Goal: Book appointment/travel/reservation

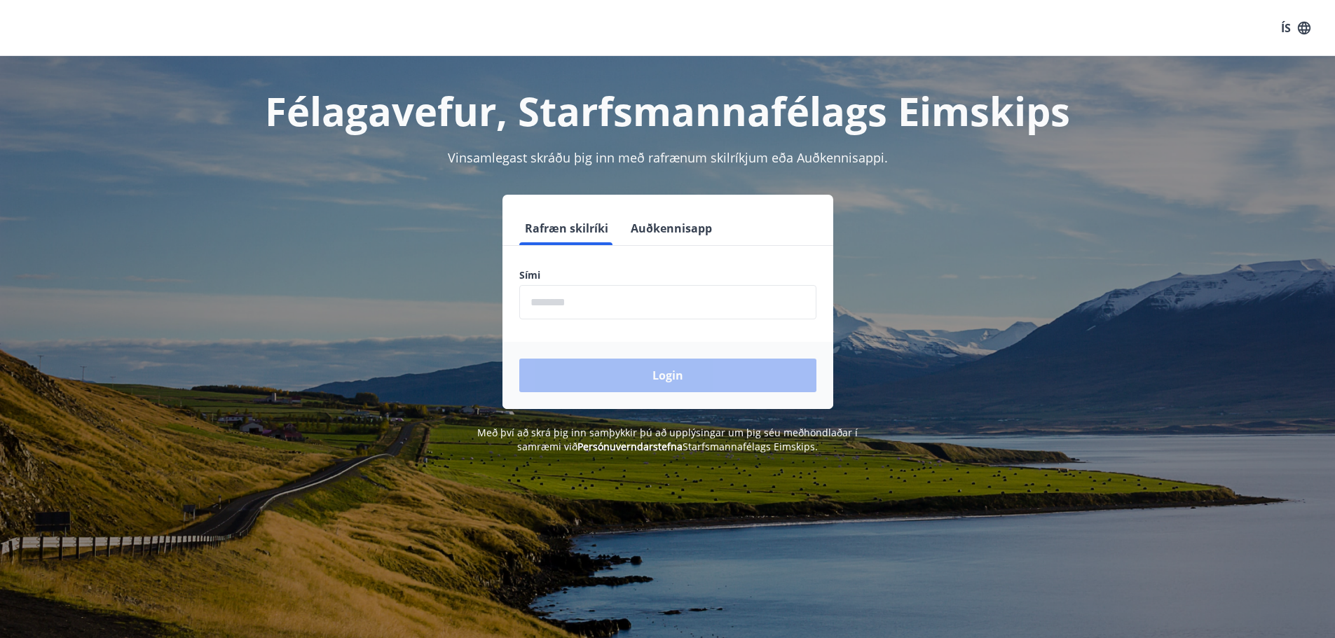
click at [657, 300] on input "phone" at bounding box center [667, 302] width 297 height 34
type input "********"
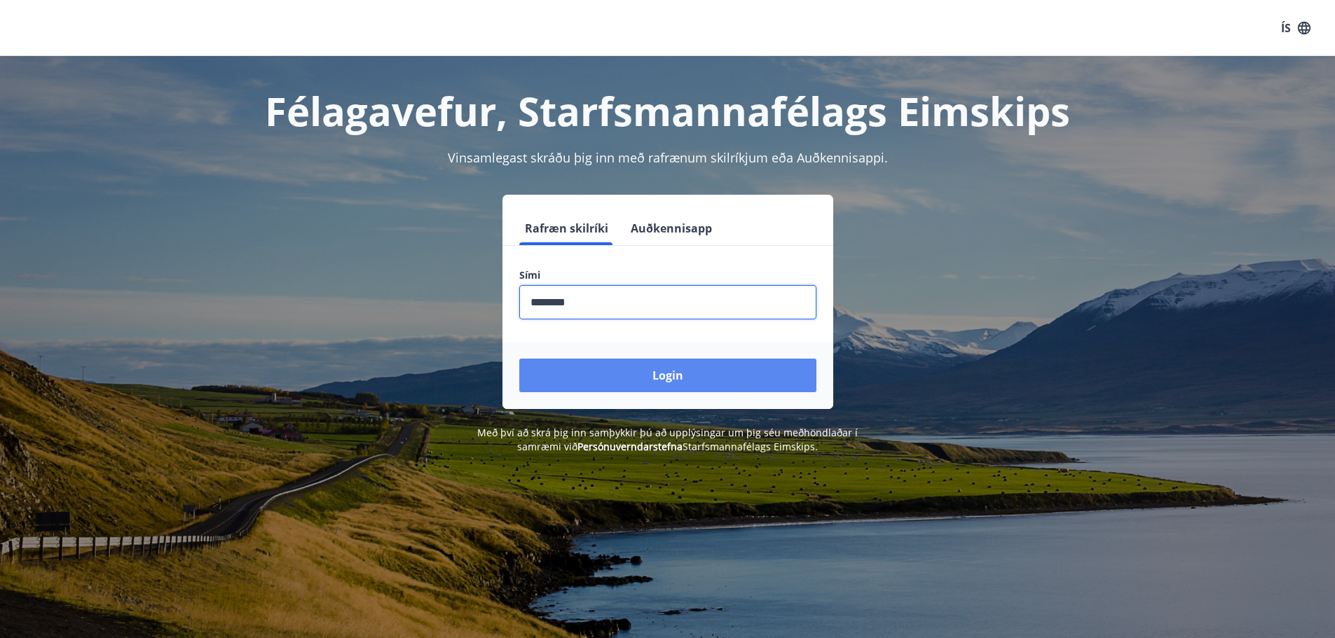
click at [664, 376] on button "Login" at bounding box center [667, 376] width 297 height 34
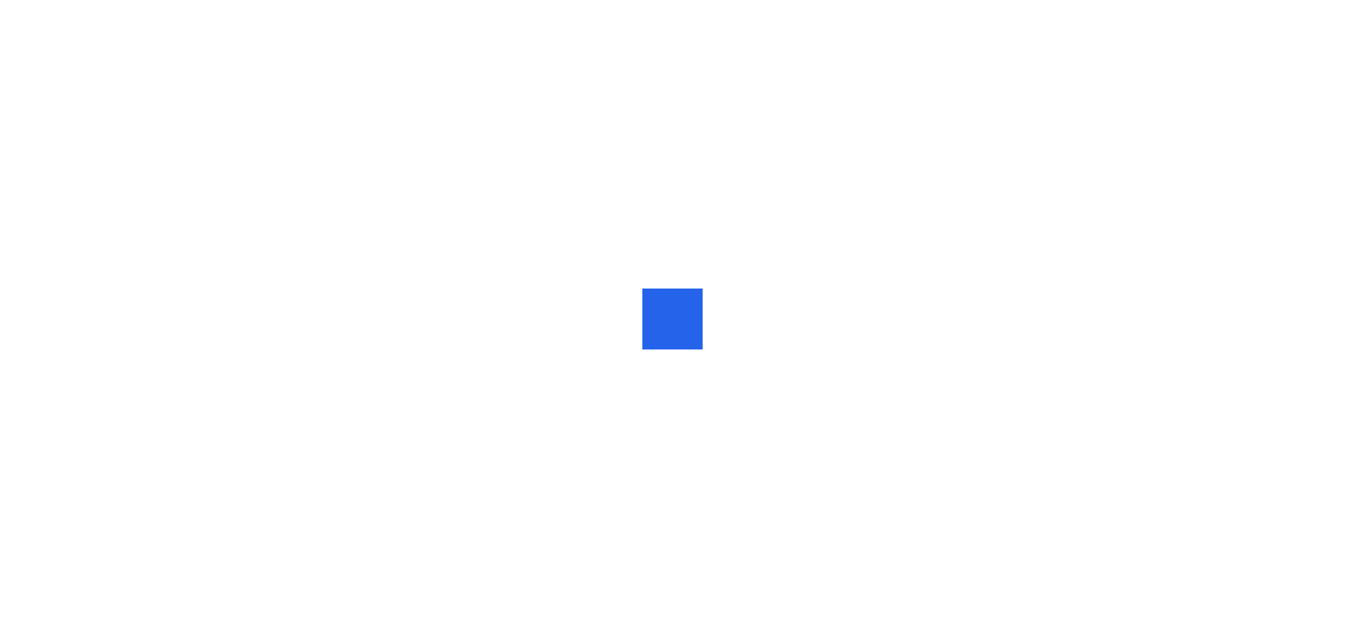
click at [716, 299] on div at bounding box center [672, 319] width 1345 height 638
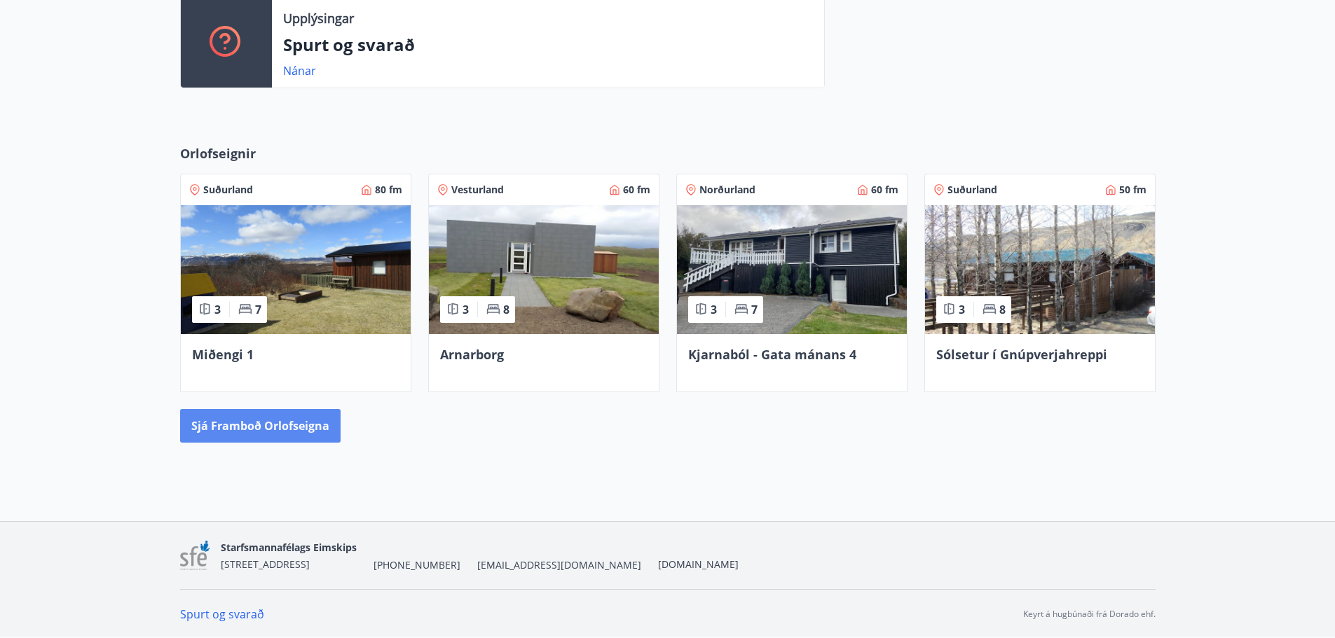
scroll to position [500, 0]
click at [300, 427] on button "Sjá framboð orlofseigna" at bounding box center [260, 425] width 160 height 34
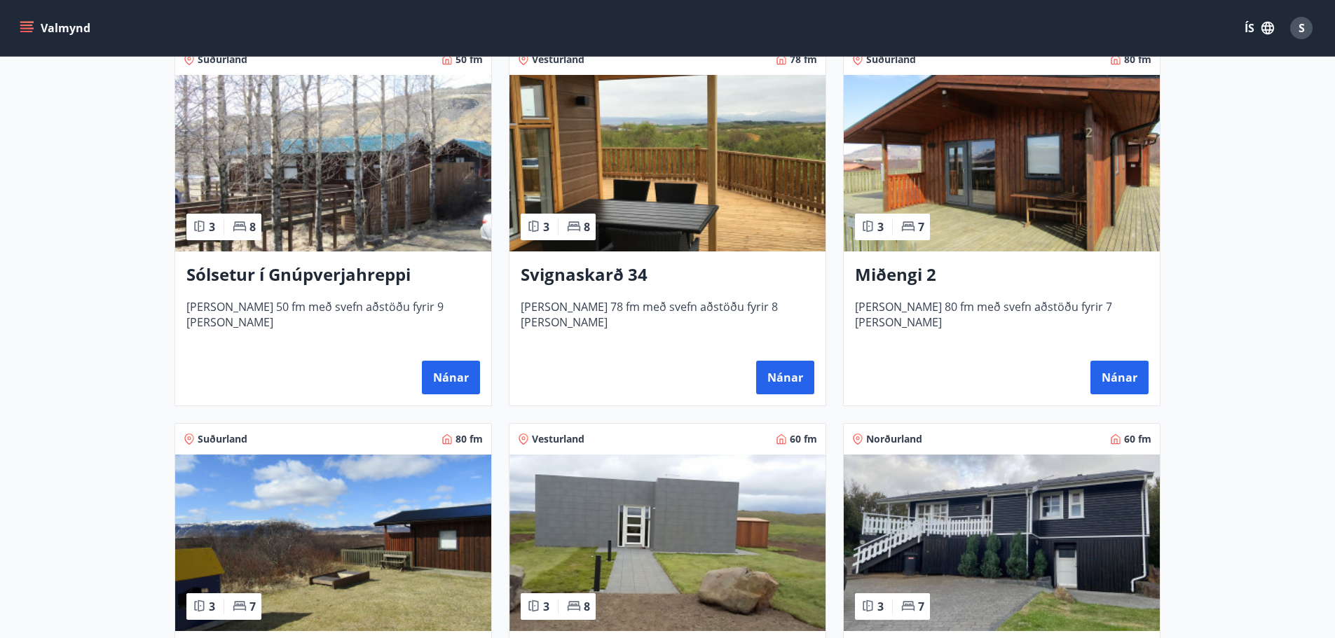
scroll to position [280, 0]
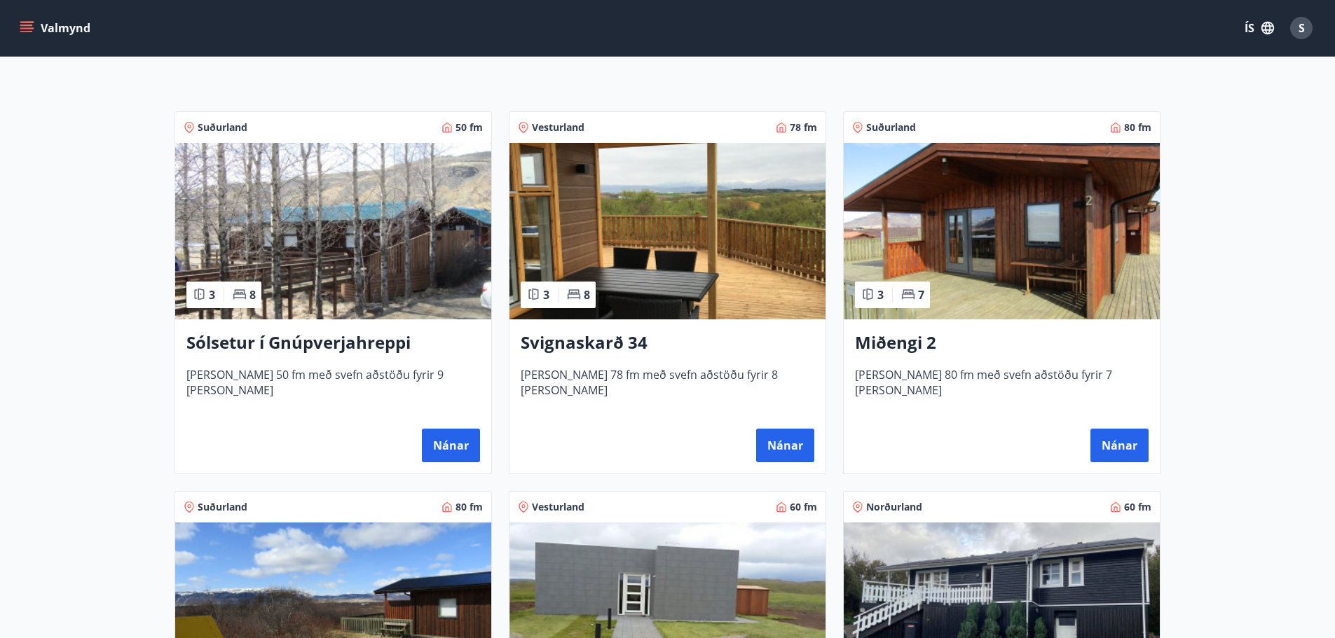
click at [653, 343] on h3 "Svignaskarð 34" at bounding box center [668, 343] width 294 height 25
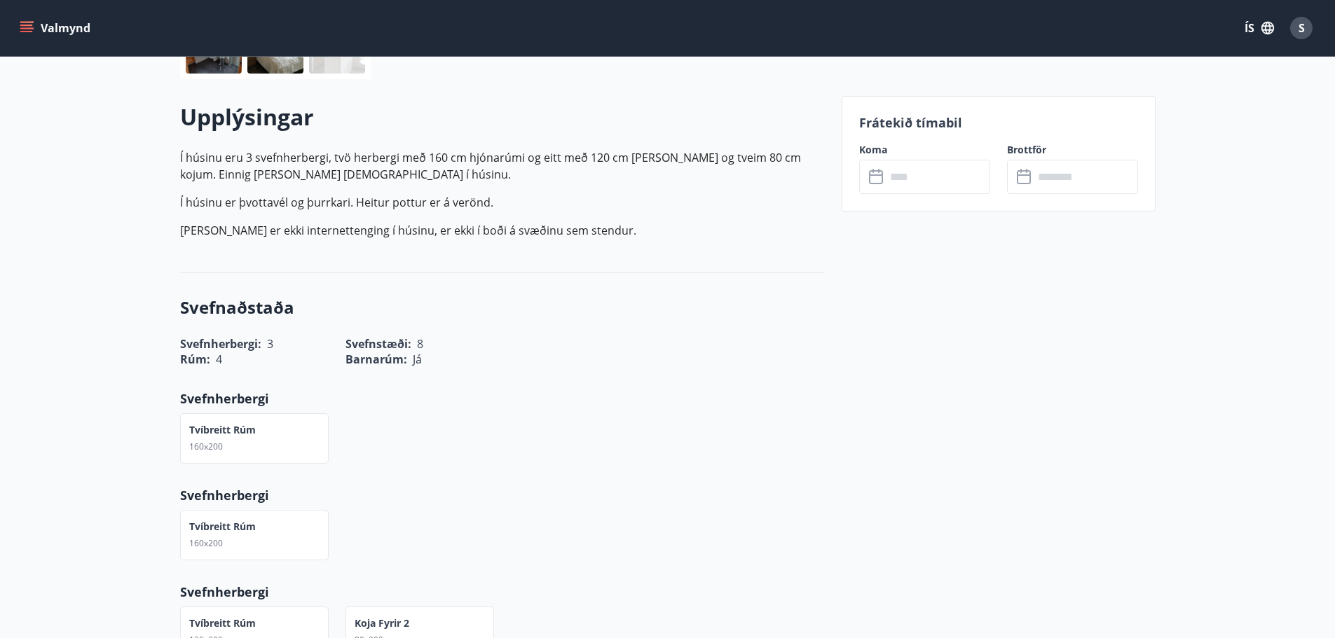
scroll to position [490, 0]
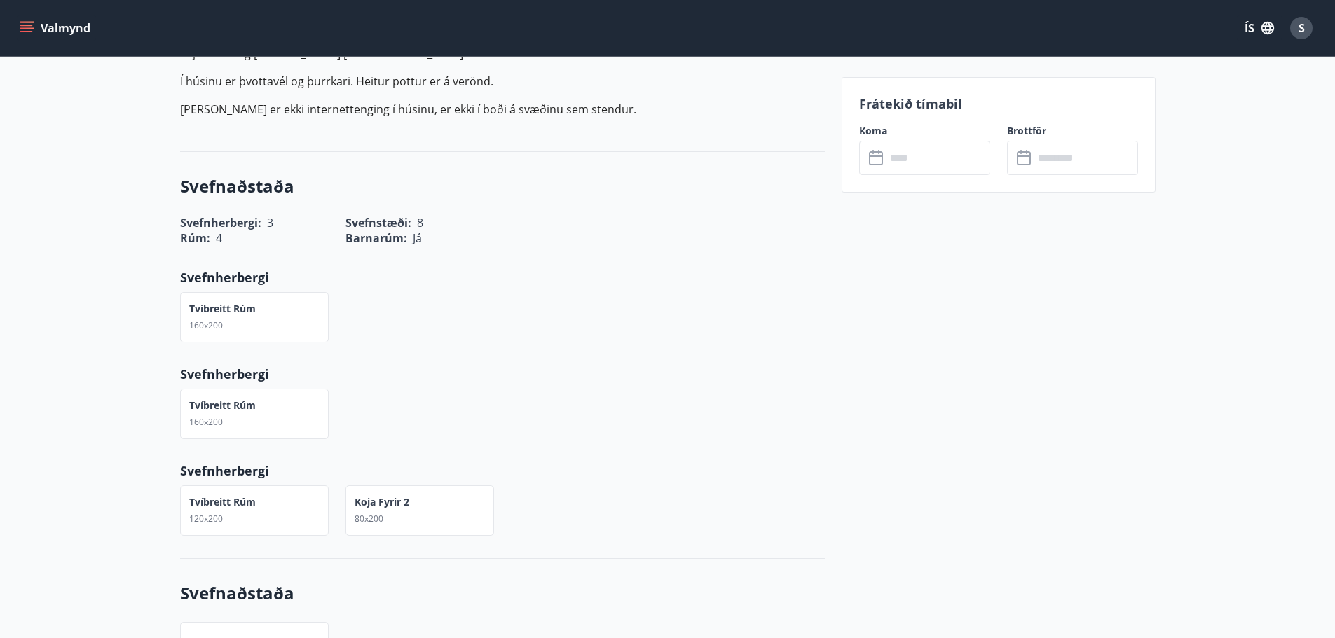
click at [970, 169] on input "text" at bounding box center [938, 158] width 104 height 34
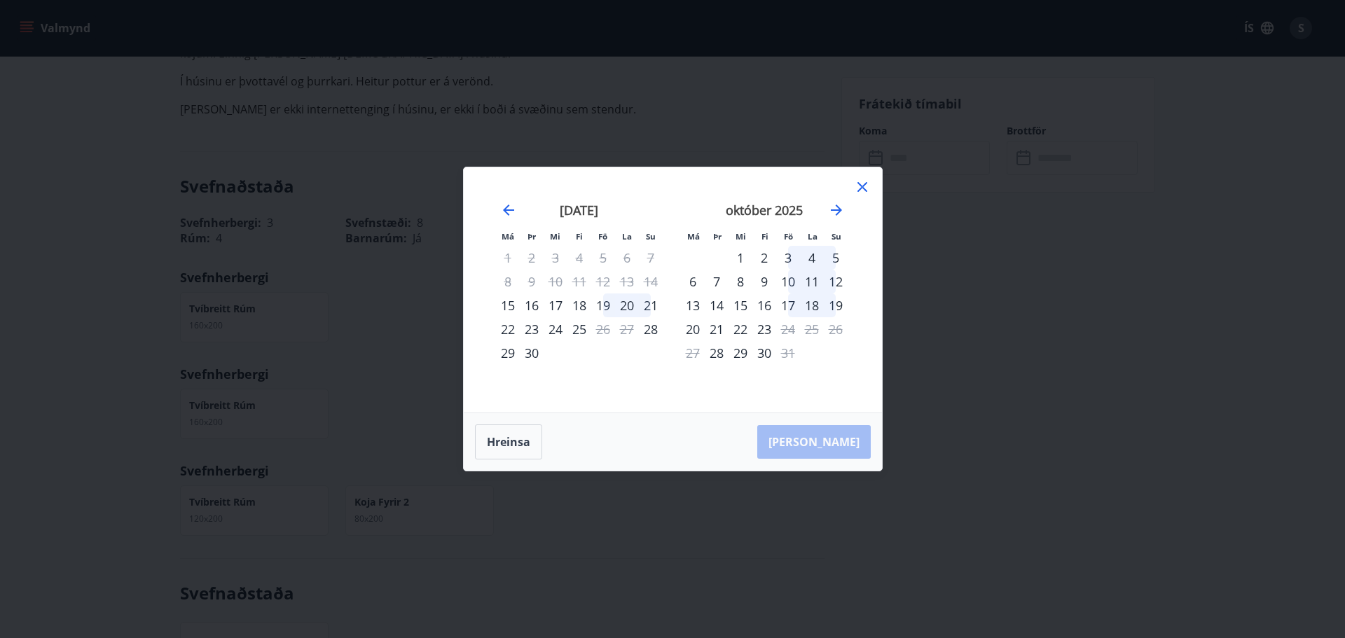
click at [865, 182] on icon at bounding box center [862, 187] width 17 height 17
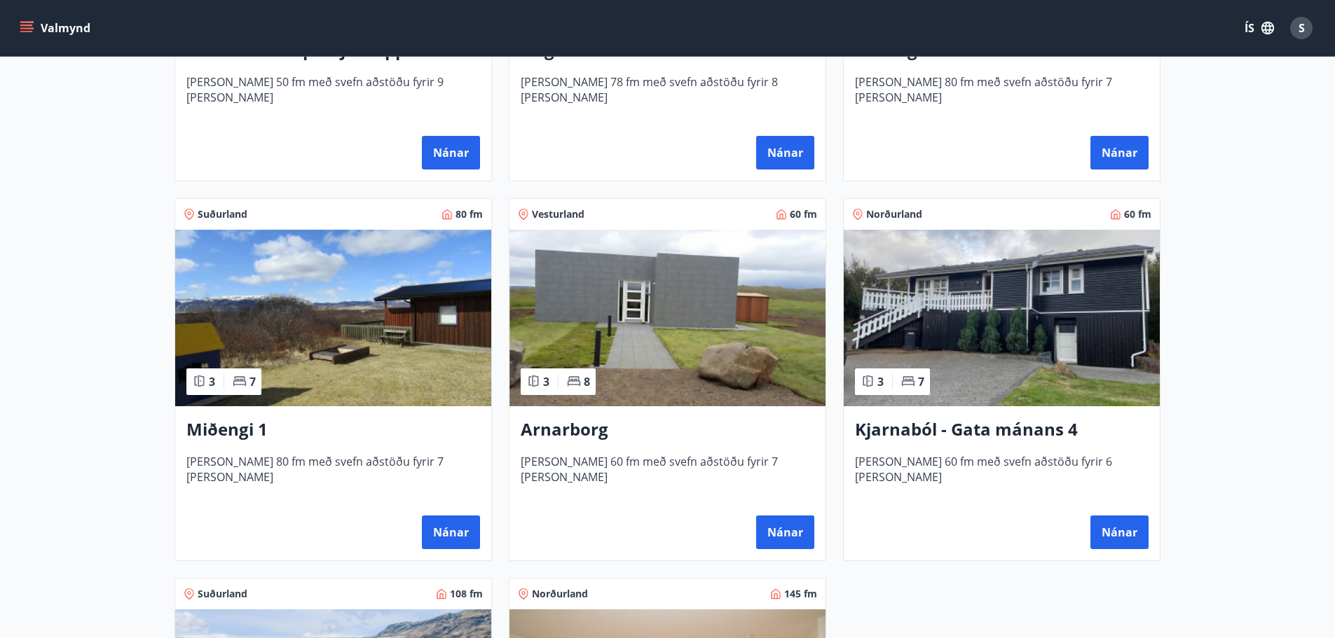
scroll to position [631, 0]
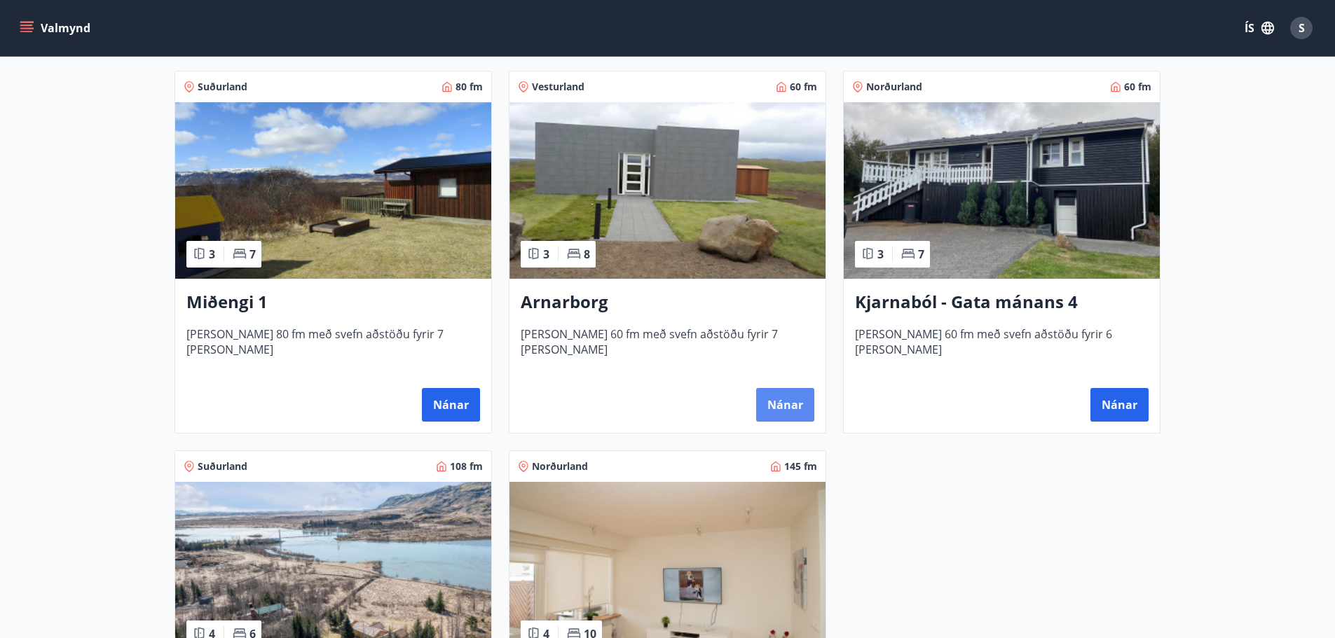
click at [785, 413] on button "Nánar" at bounding box center [785, 405] width 58 height 34
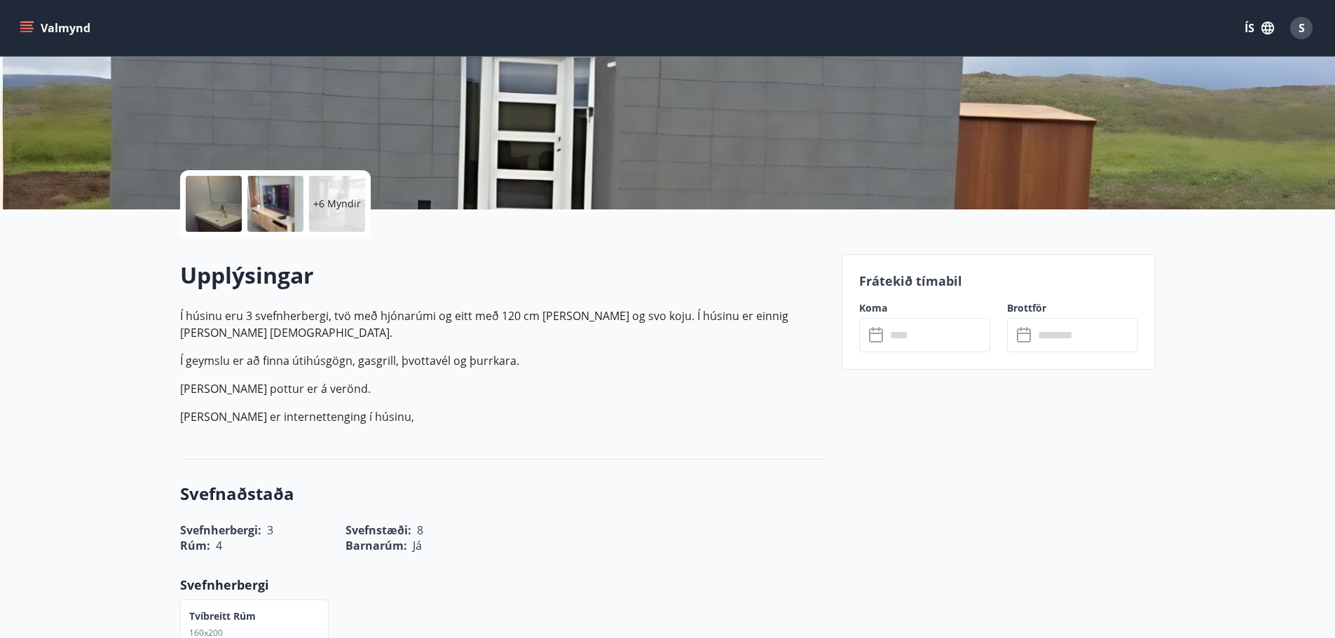
scroll to position [210, 0]
click at [924, 334] on input "text" at bounding box center [938, 336] width 104 height 34
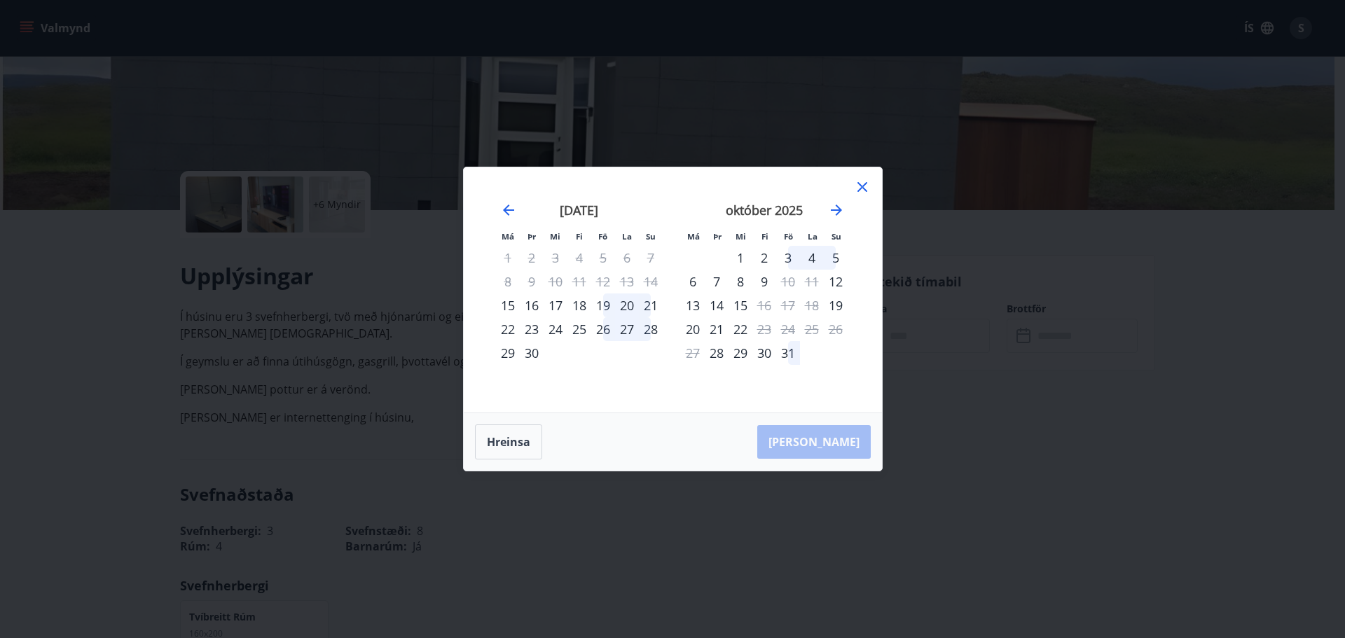
click at [863, 188] on icon at bounding box center [863, 187] width 10 height 10
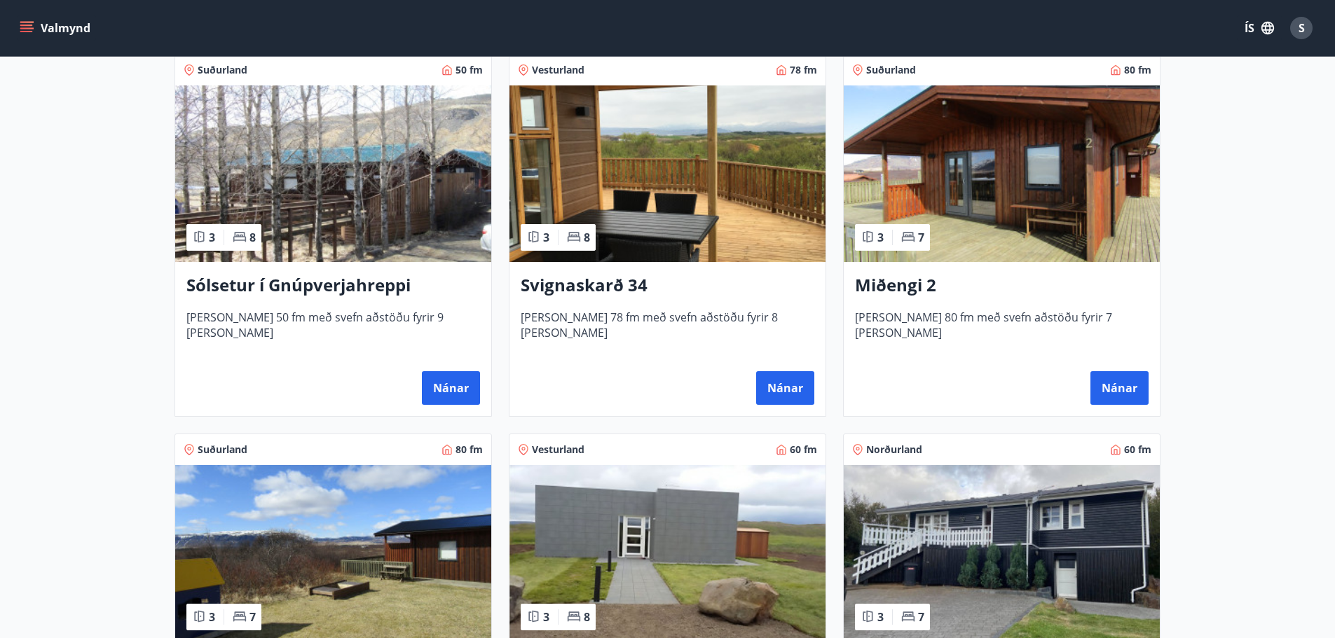
scroll to position [420, 0]
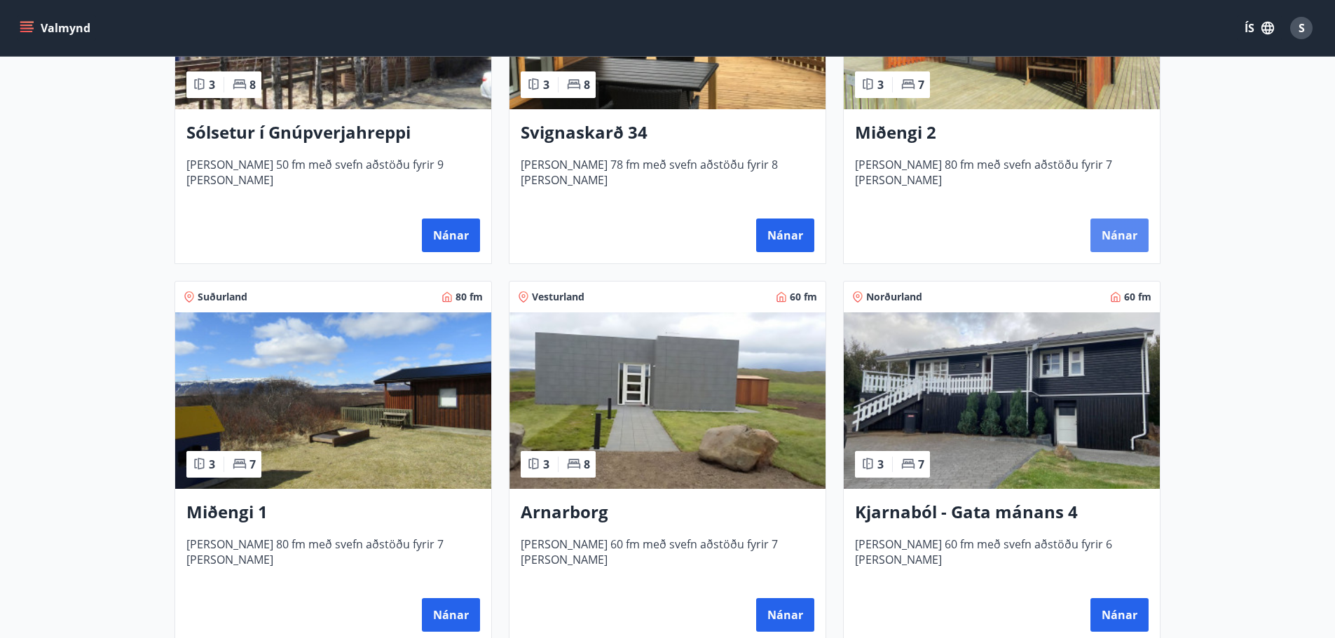
click at [1102, 246] on button "Nánar" at bounding box center [1119, 236] width 58 height 34
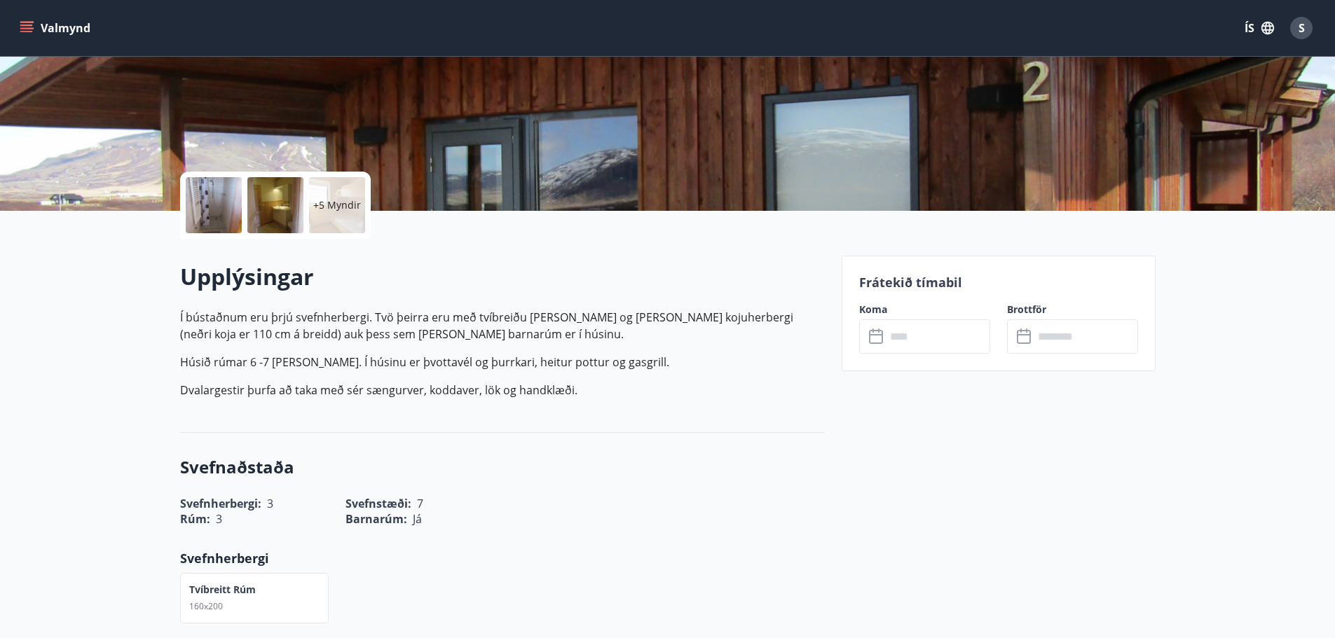
scroll to position [210, 0]
click at [888, 332] on input "text" at bounding box center [938, 336] width 104 height 34
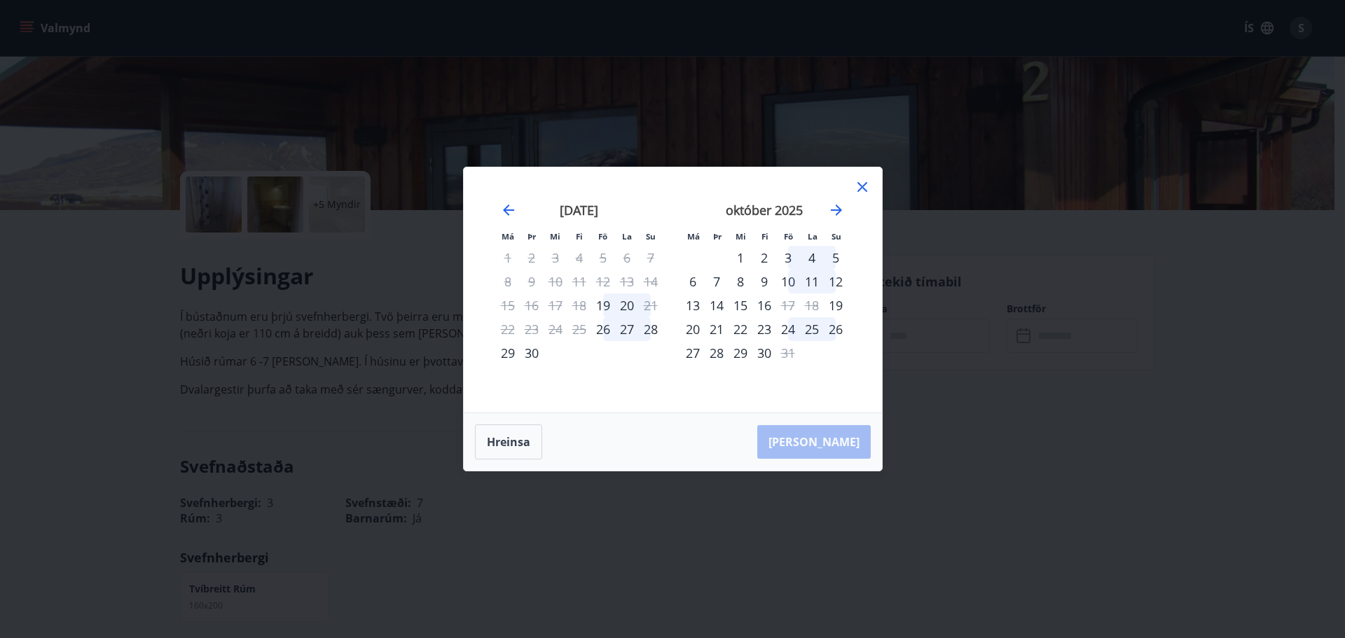
click at [863, 189] on icon at bounding box center [862, 187] width 17 height 17
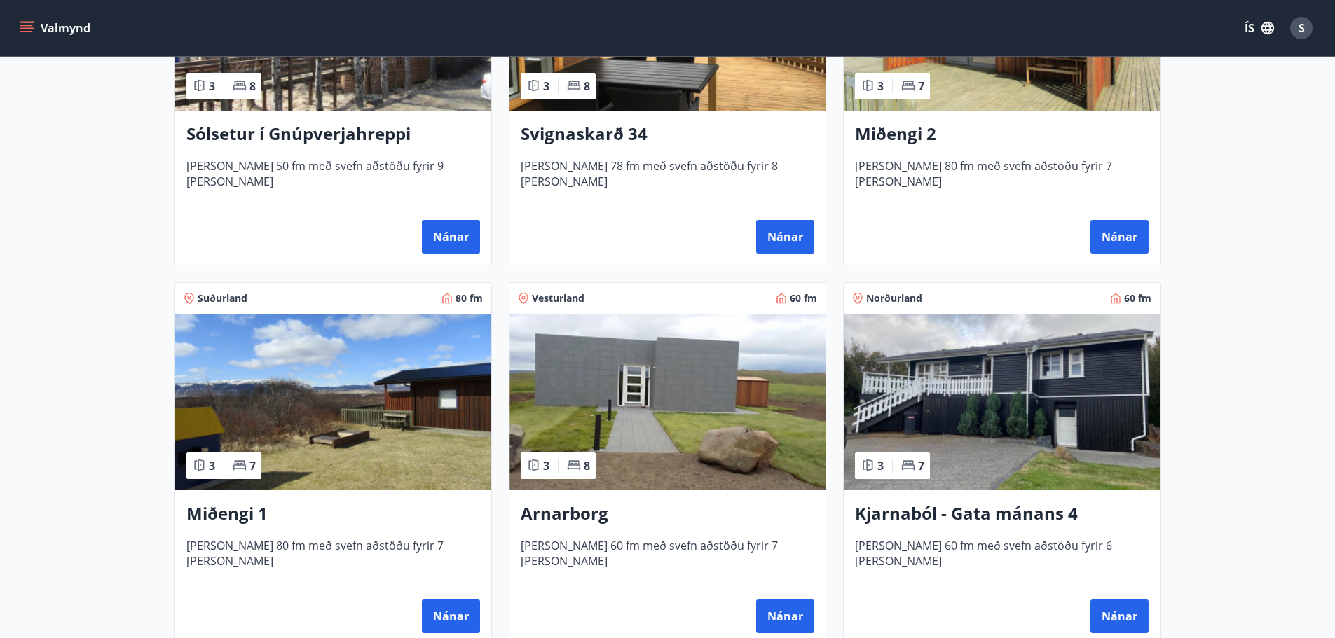
scroll to position [493, 0]
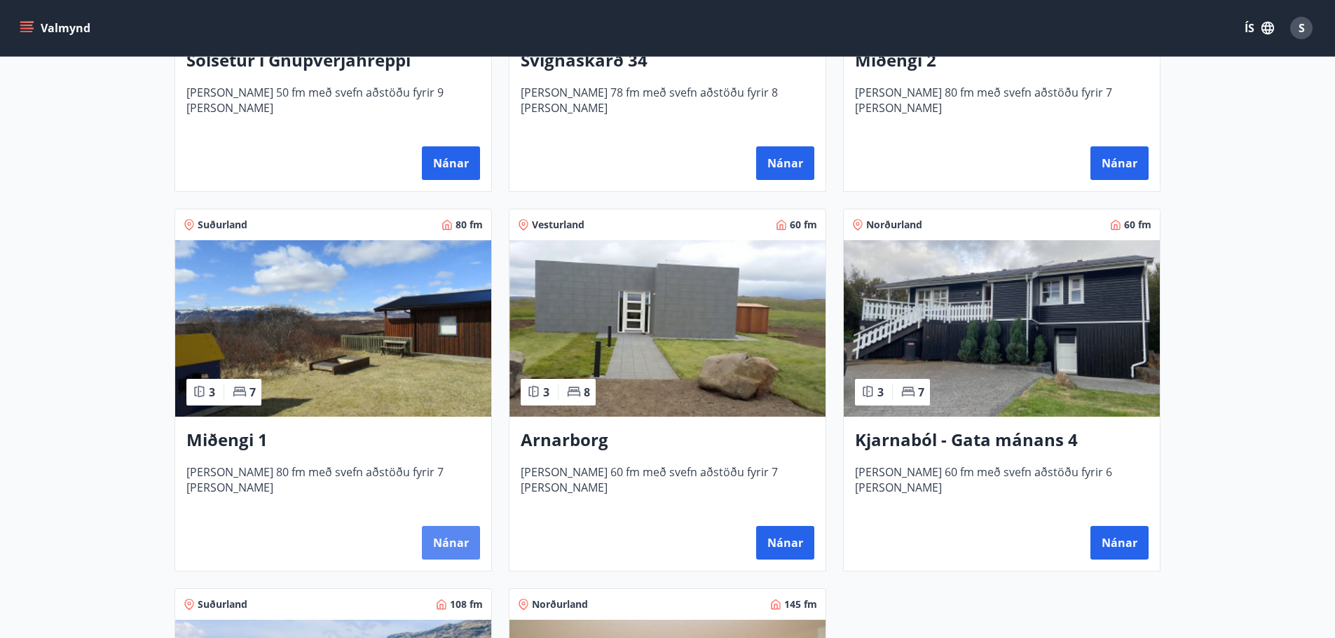
click at [449, 535] on button "Nánar" at bounding box center [451, 543] width 58 height 34
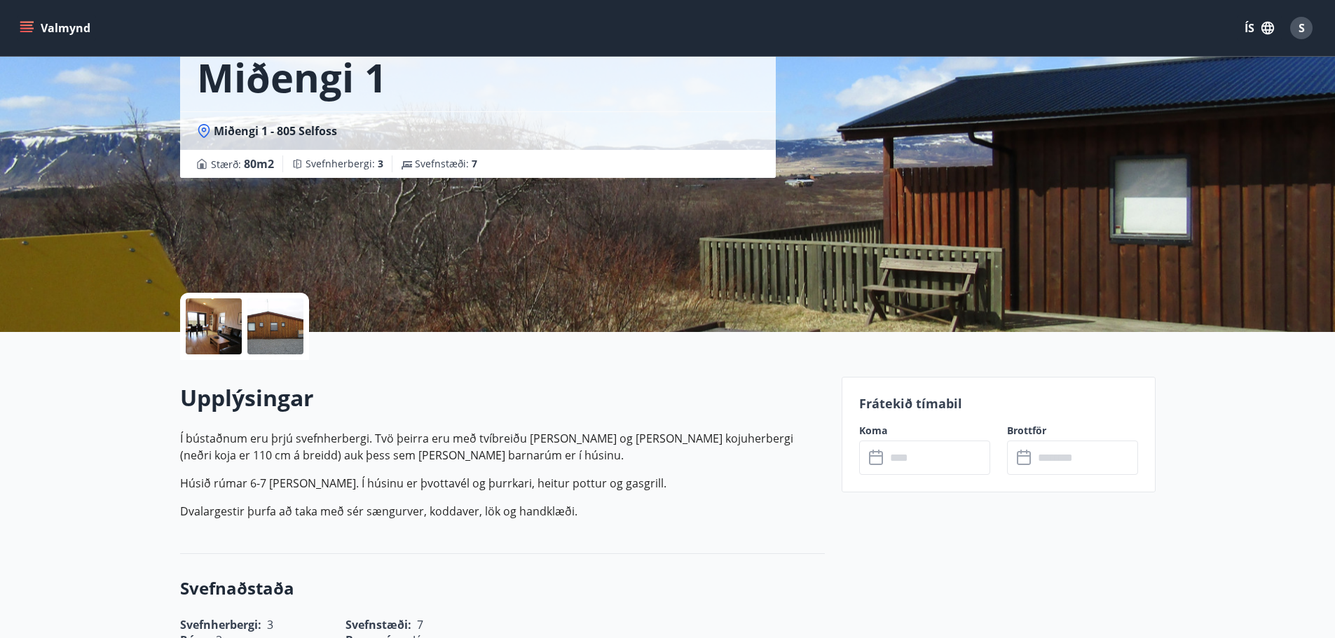
scroll to position [280, 0]
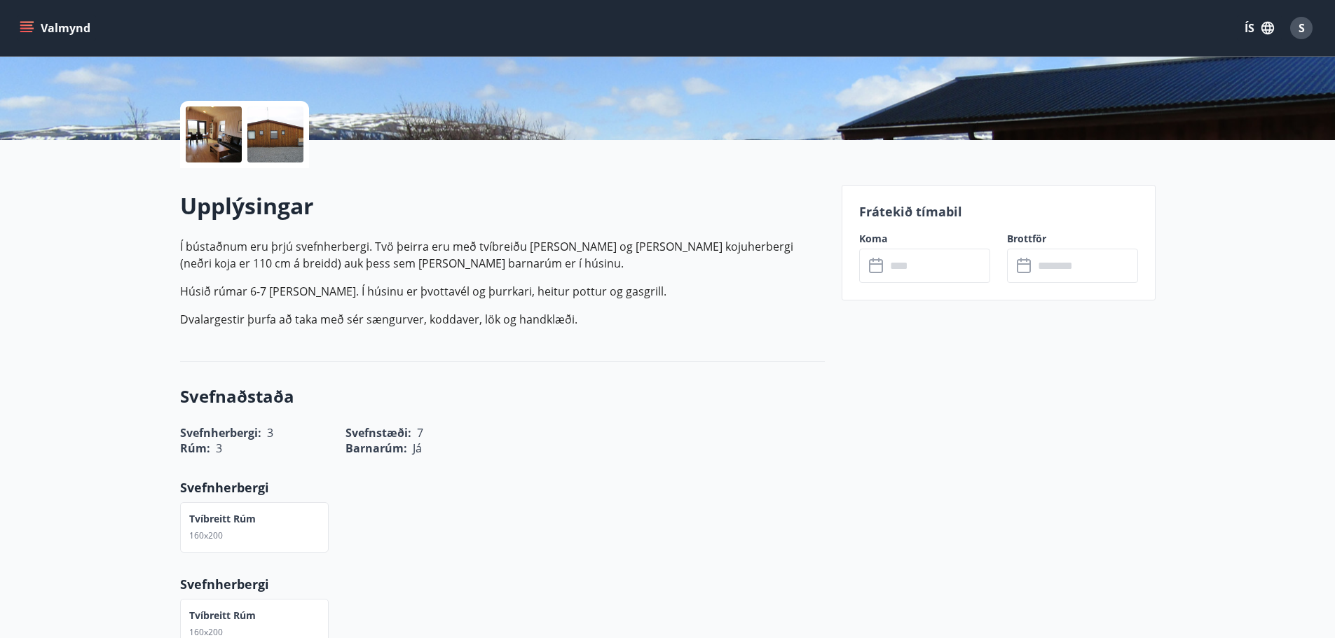
click at [900, 262] on input "text" at bounding box center [938, 266] width 104 height 34
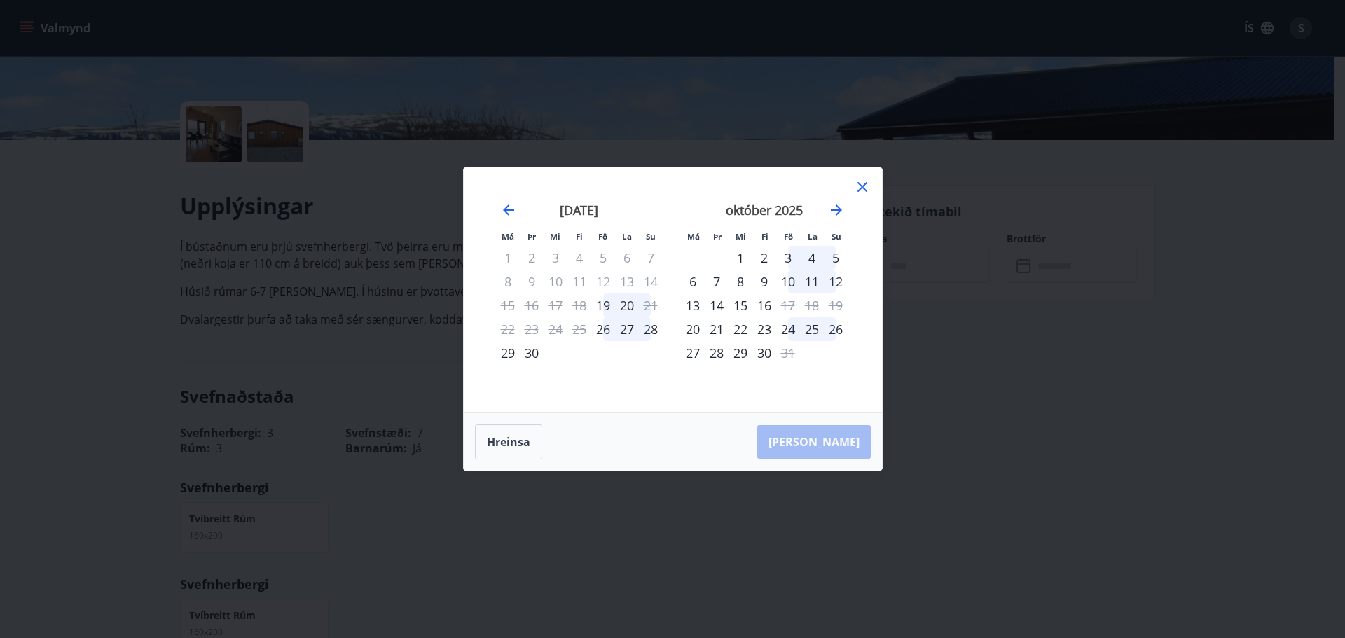
click at [861, 187] on icon at bounding box center [862, 187] width 17 height 17
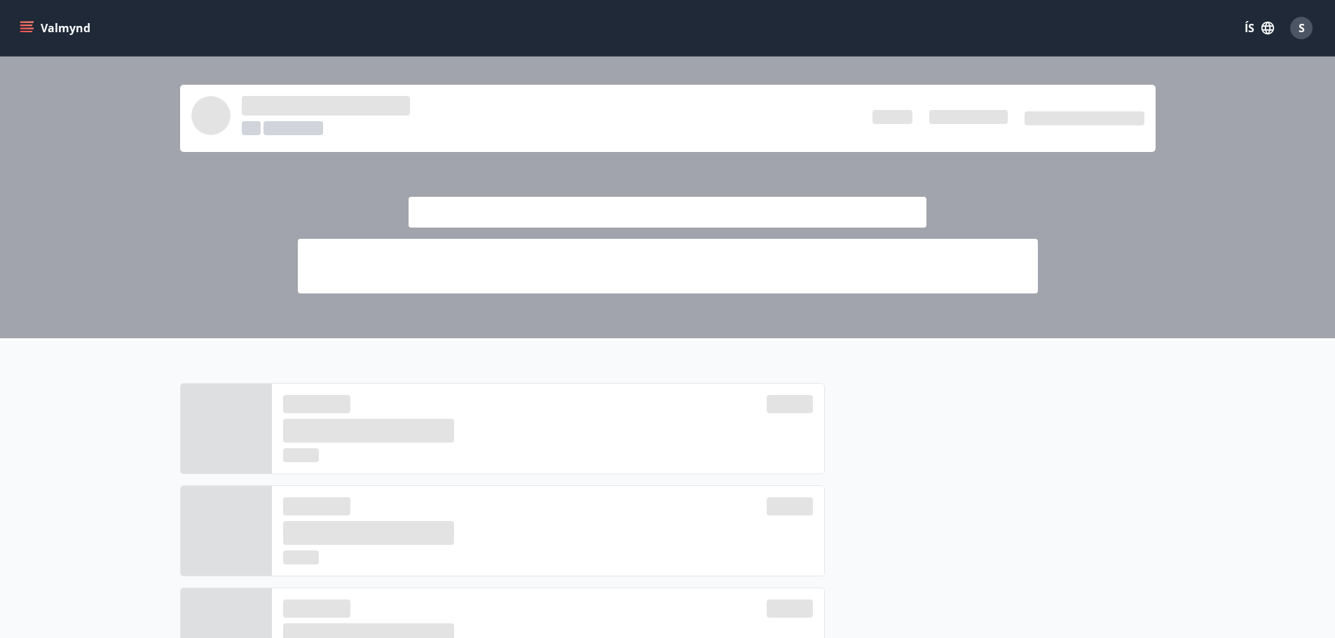
scroll to position [500, 0]
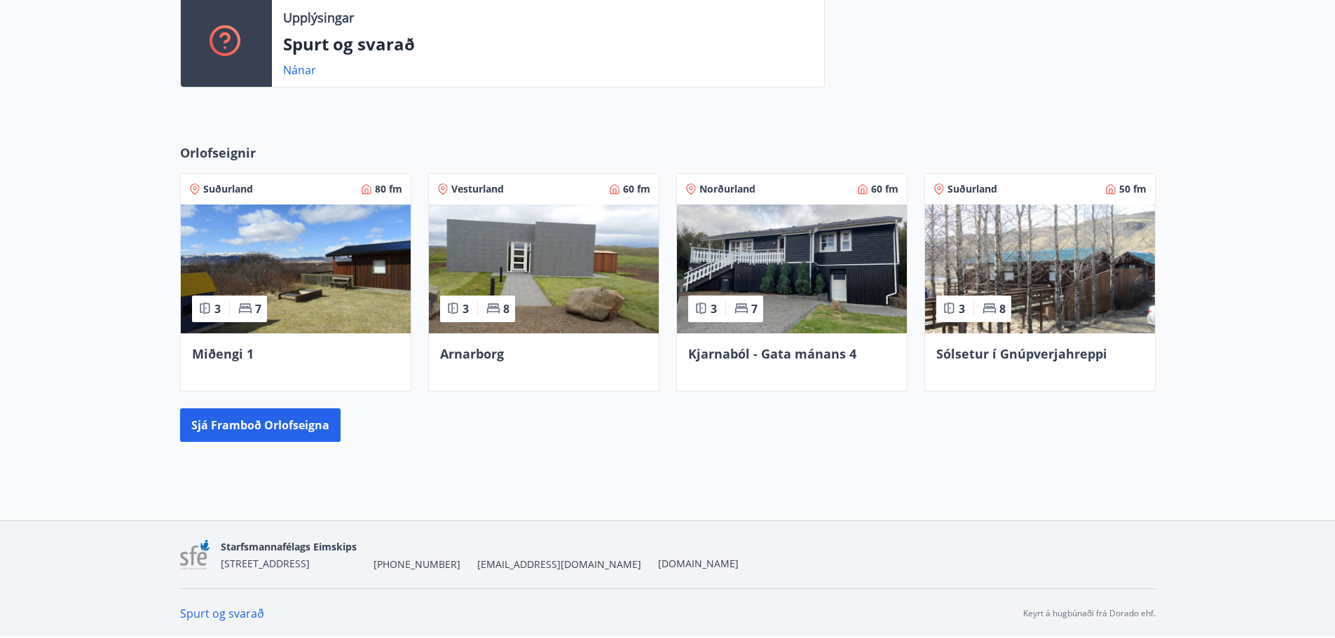
click at [498, 362] on div "Arnarborg" at bounding box center [543, 354] width 207 height 18
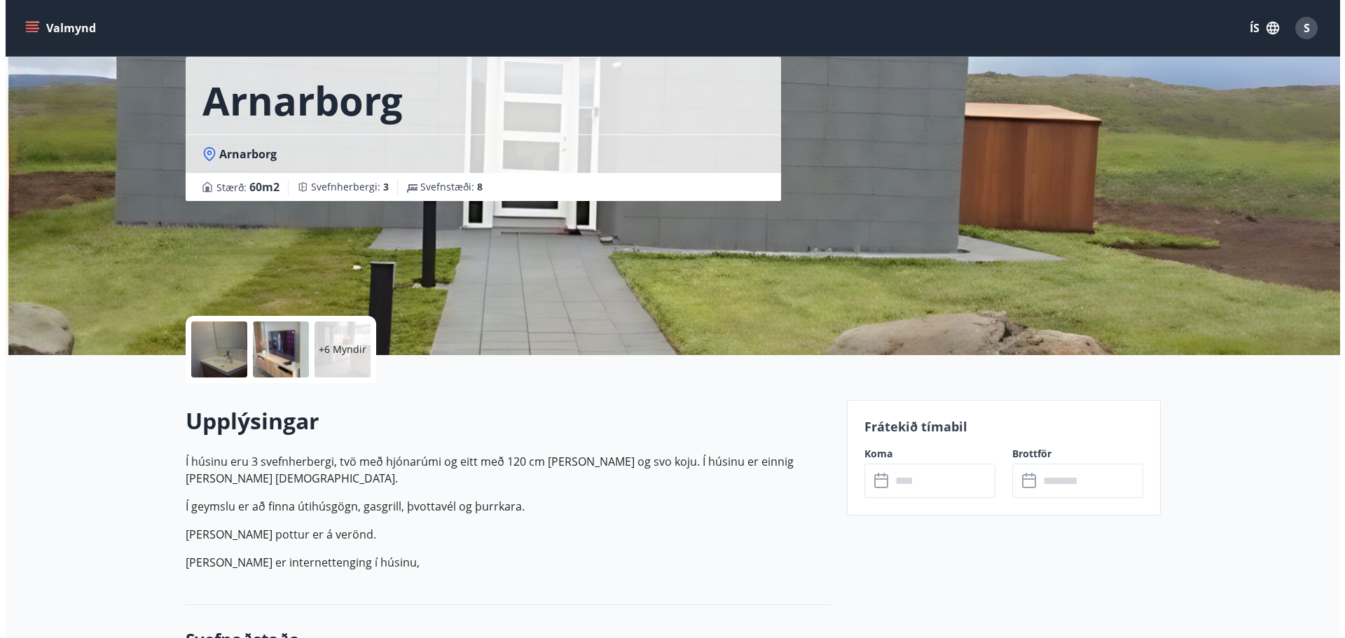
scroll to position [140, 0]
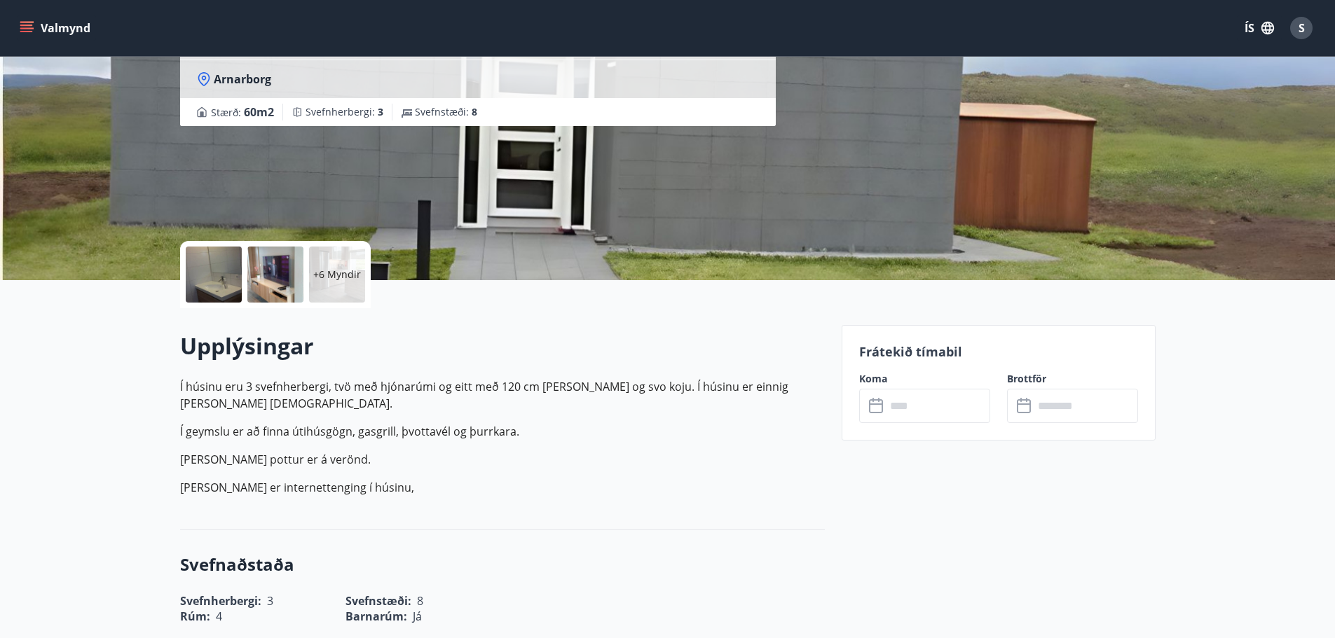
click at [324, 275] on p "+6 Myndir" at bounding box center [337, 275] width 48 height 14
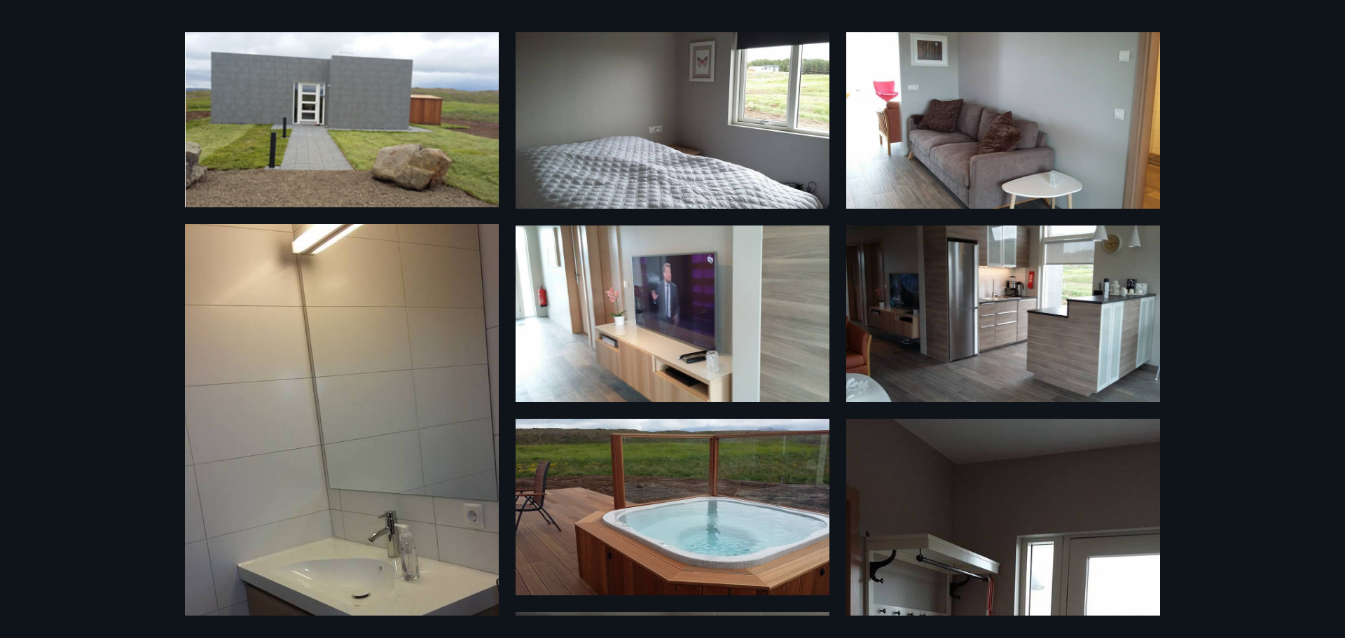
scroll to position [70, 0]
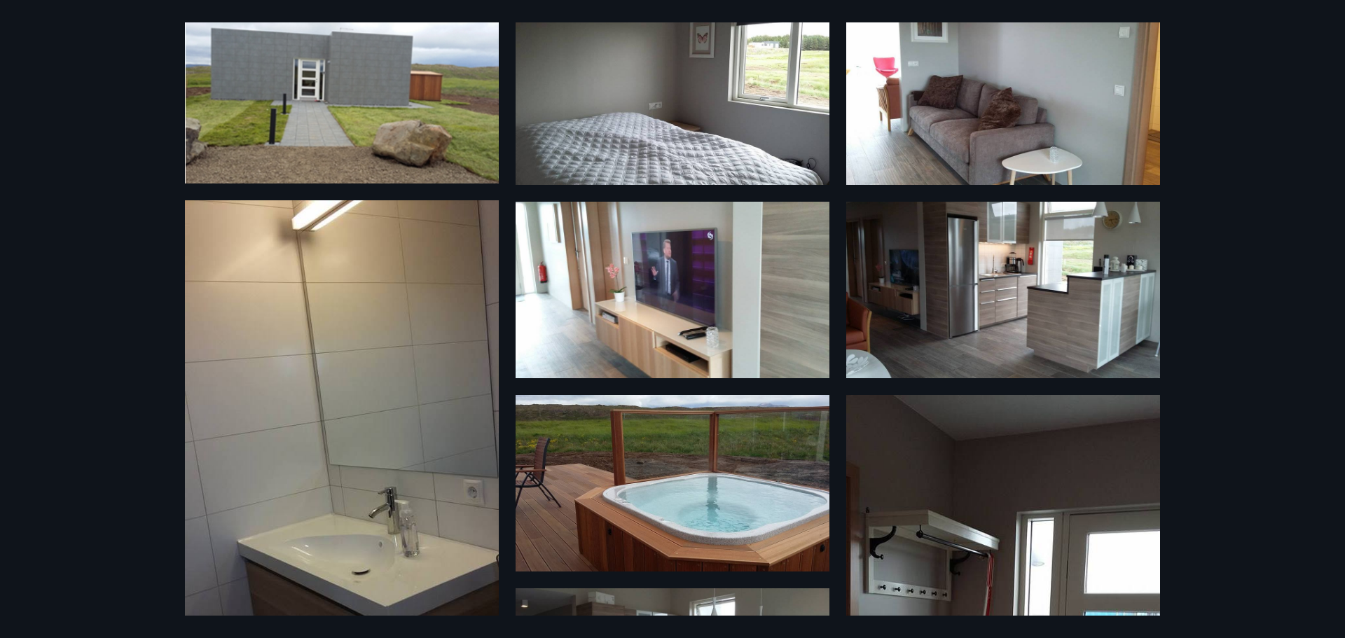
click at [431, 104] on img at bounding box center [342, 95] width 314 height 175
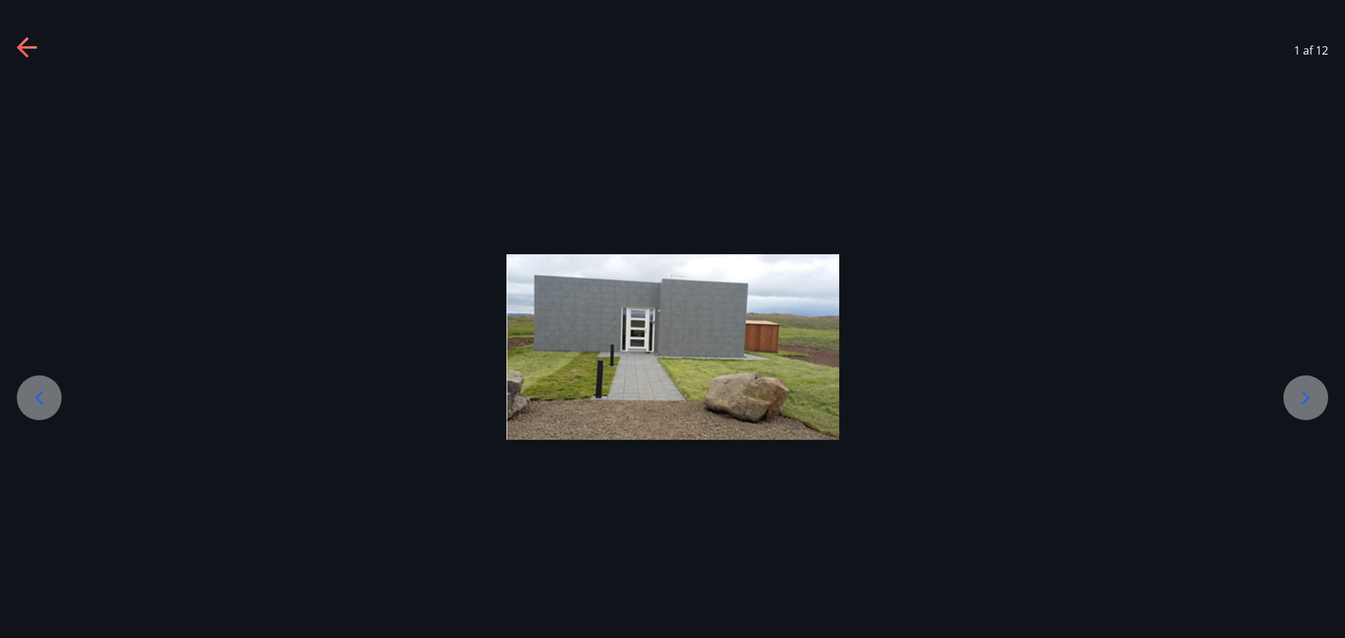
click at [1310, 398] on icon at bounding box center [1306, 398] width 22 height 22
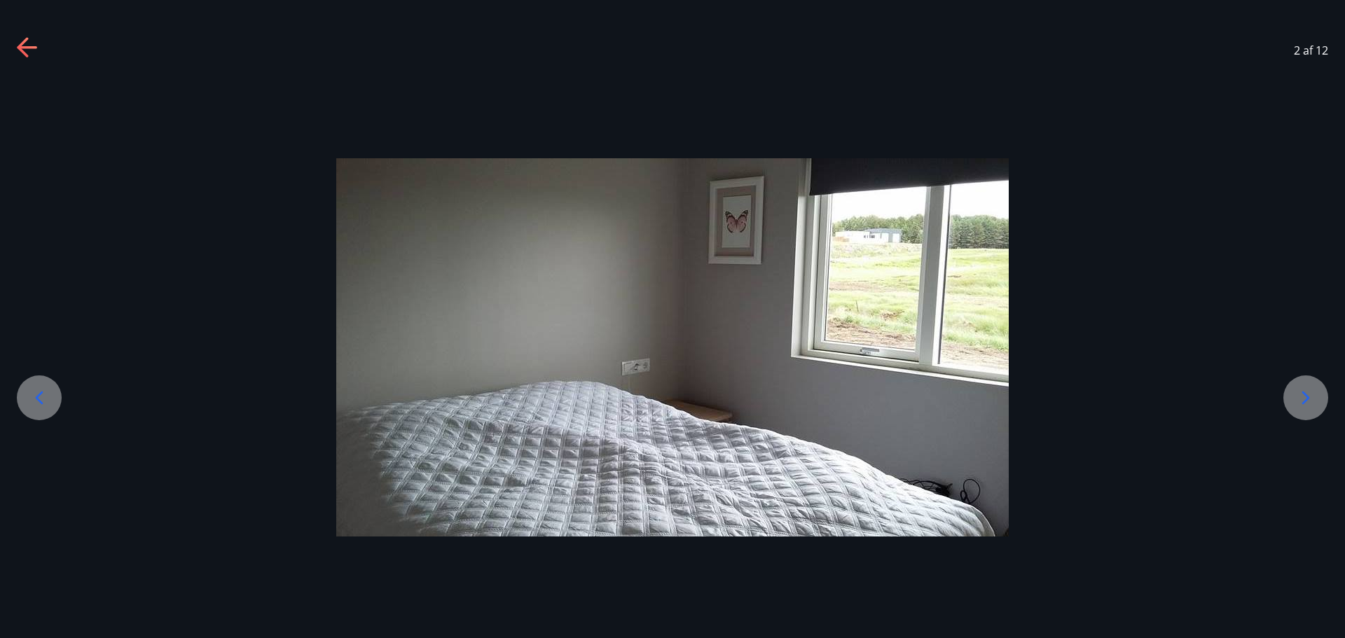
click at [1310, 398] on icon at bounding box center [1306, 398] width 22 height 22
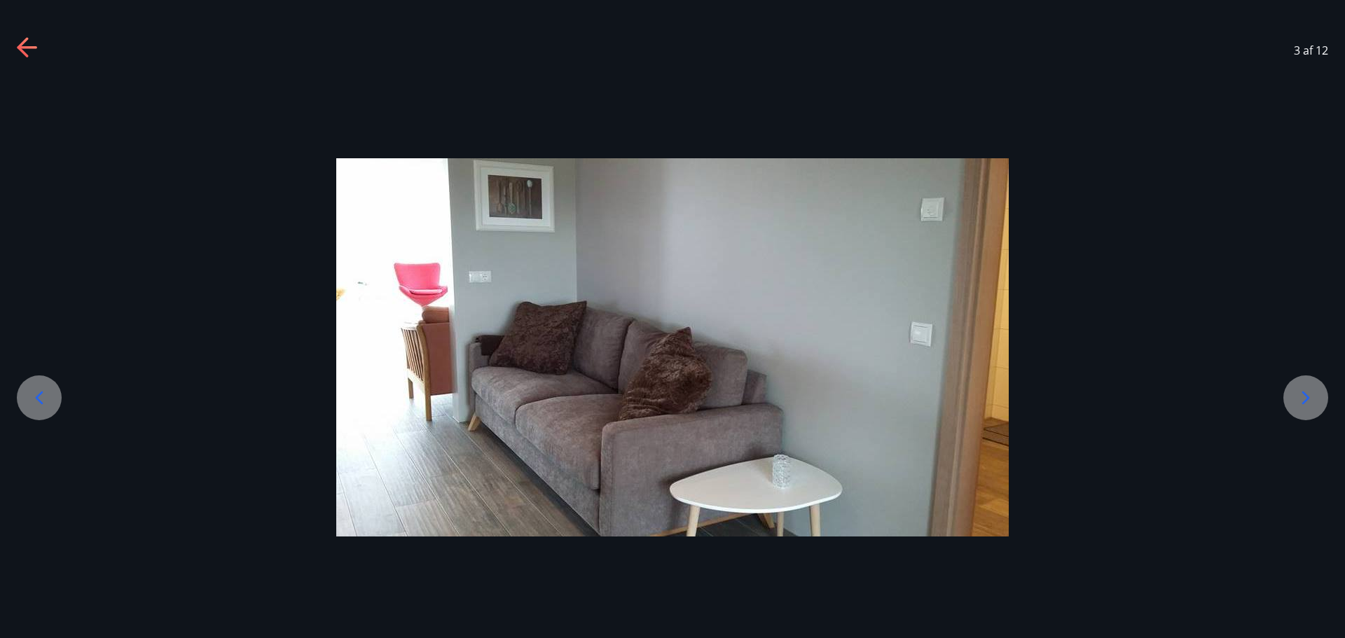
click at [1310, 398] on icon at bounding box center [1306, 398] width 22 height 22
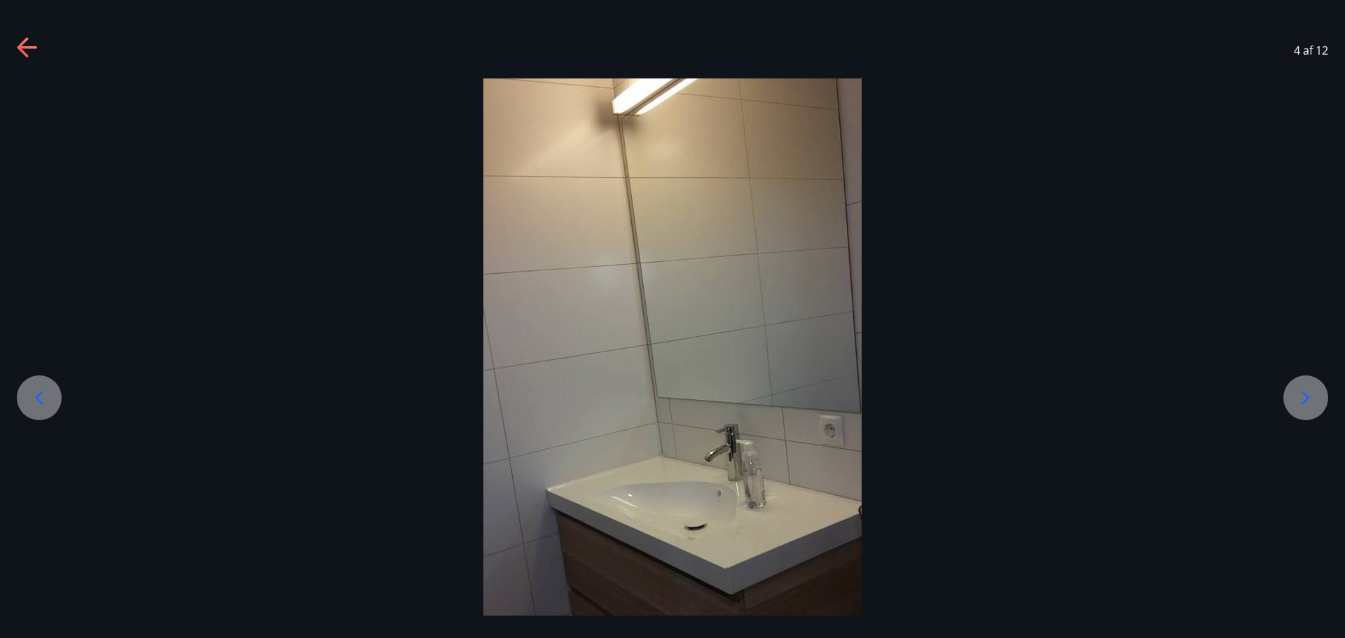
click at [1310, 398] on icon at bounding box center [1306, 398] width 22 height 22
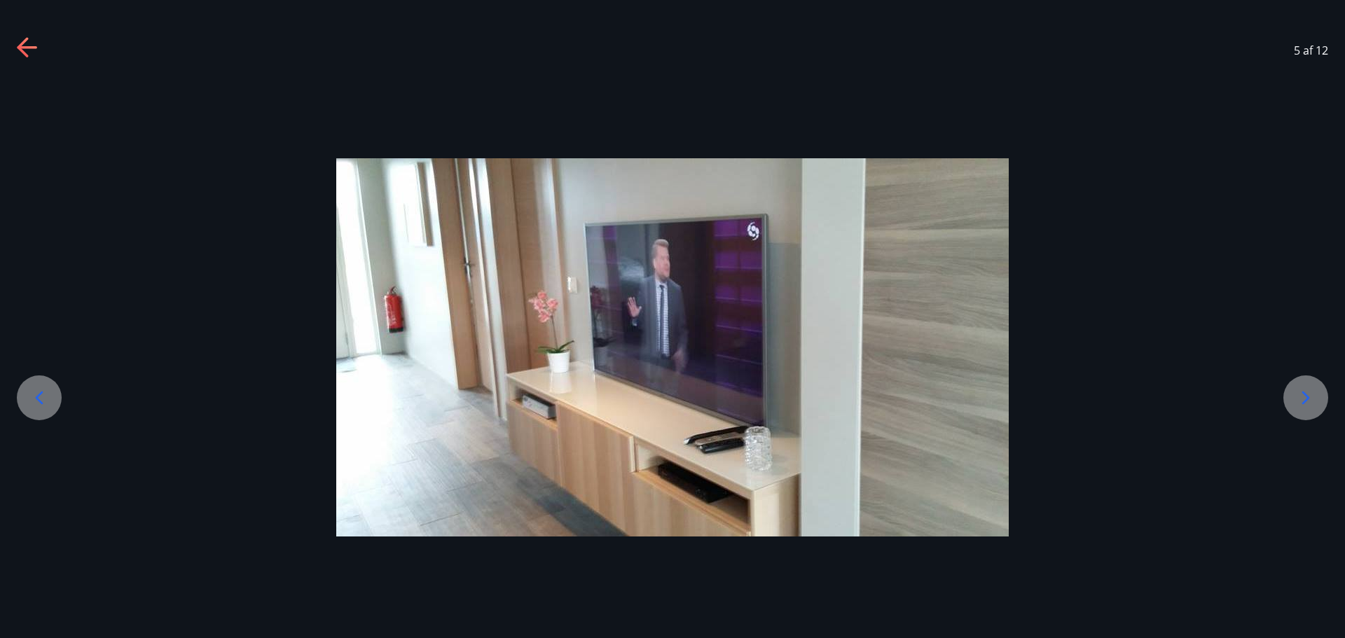
click at [1310, 398] on icon at bounding box center [1306, 398] width 22 height 22
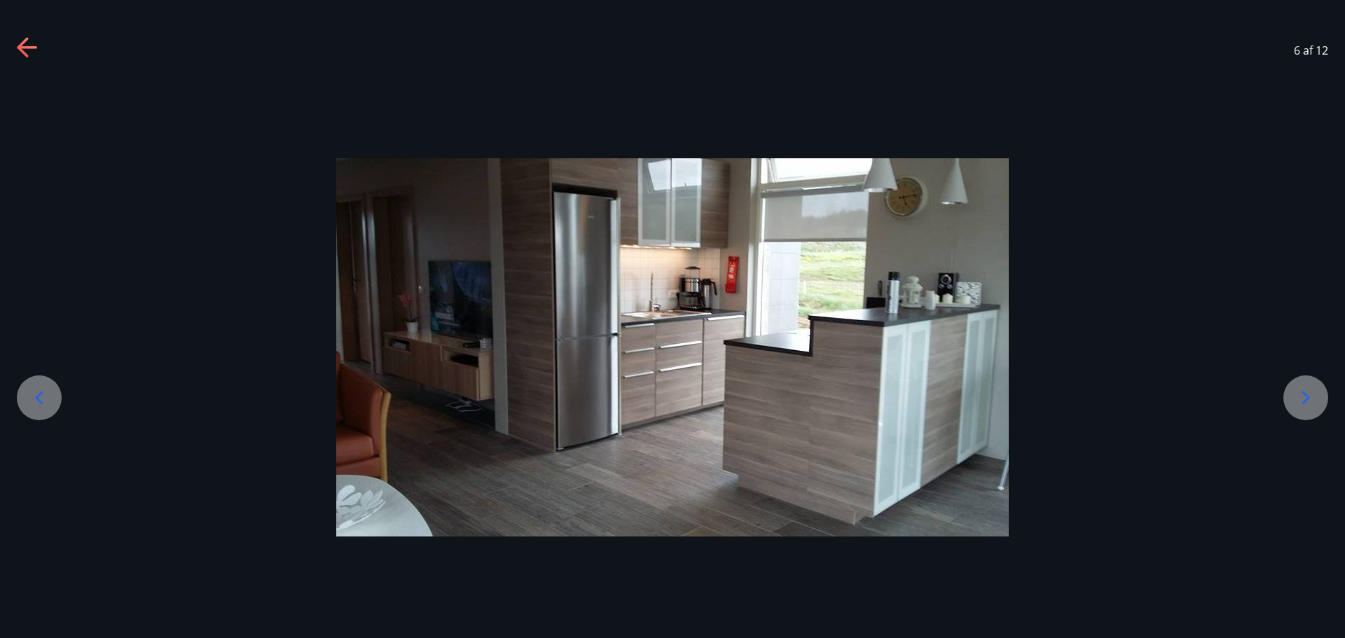
click at [1308, 398] on icon at bounding box center [1306, 397] width 8 height 13
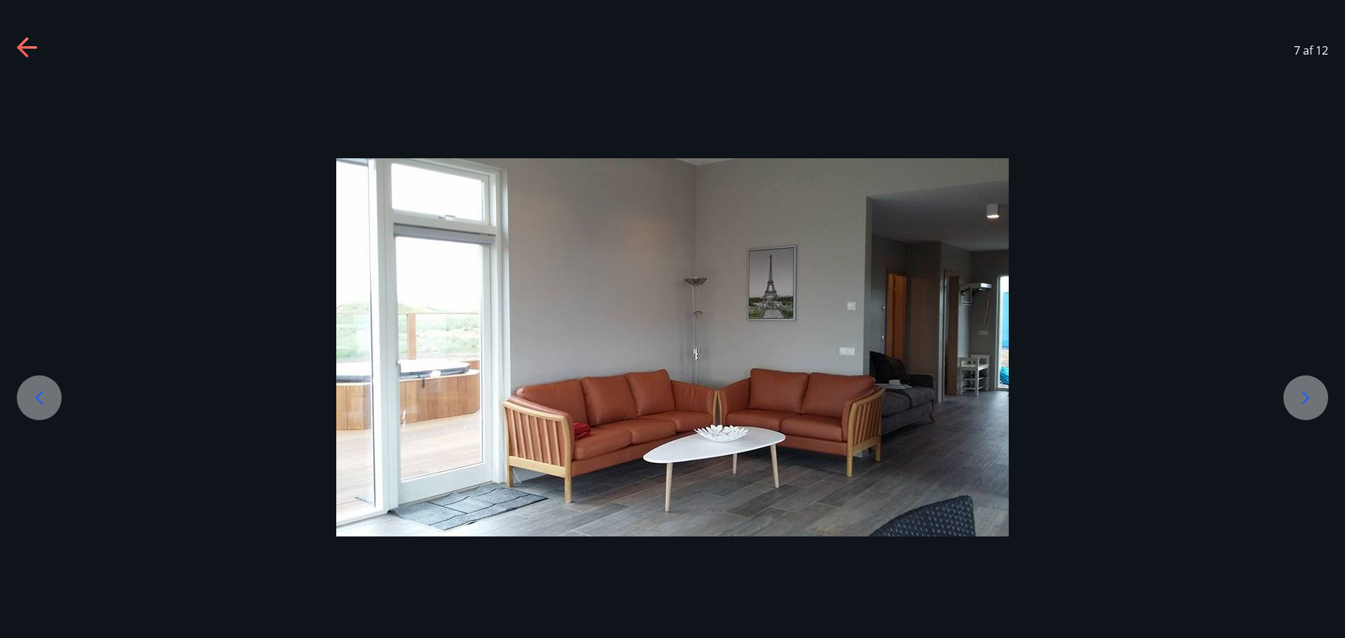
click at [1308, 398] on icon at bounding box center [1306, 397] width 8 height 13
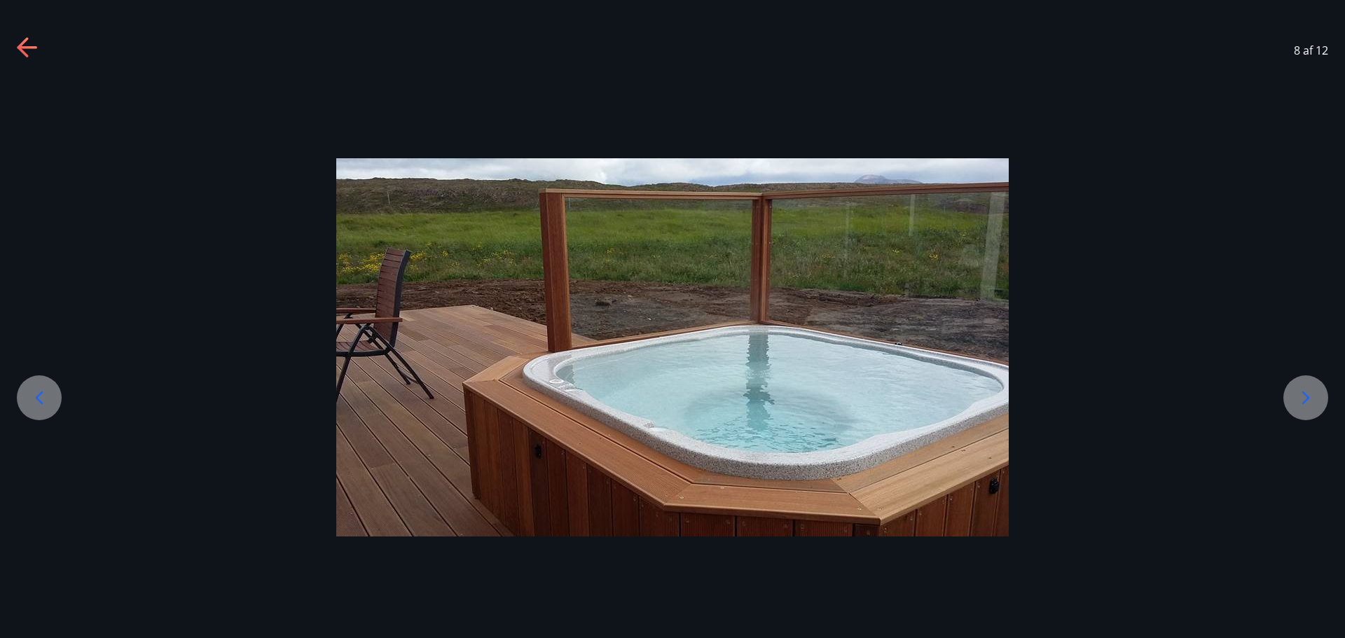
click at [1308, 398] on icon at bounding box center [1306, 397] width 8 height 13
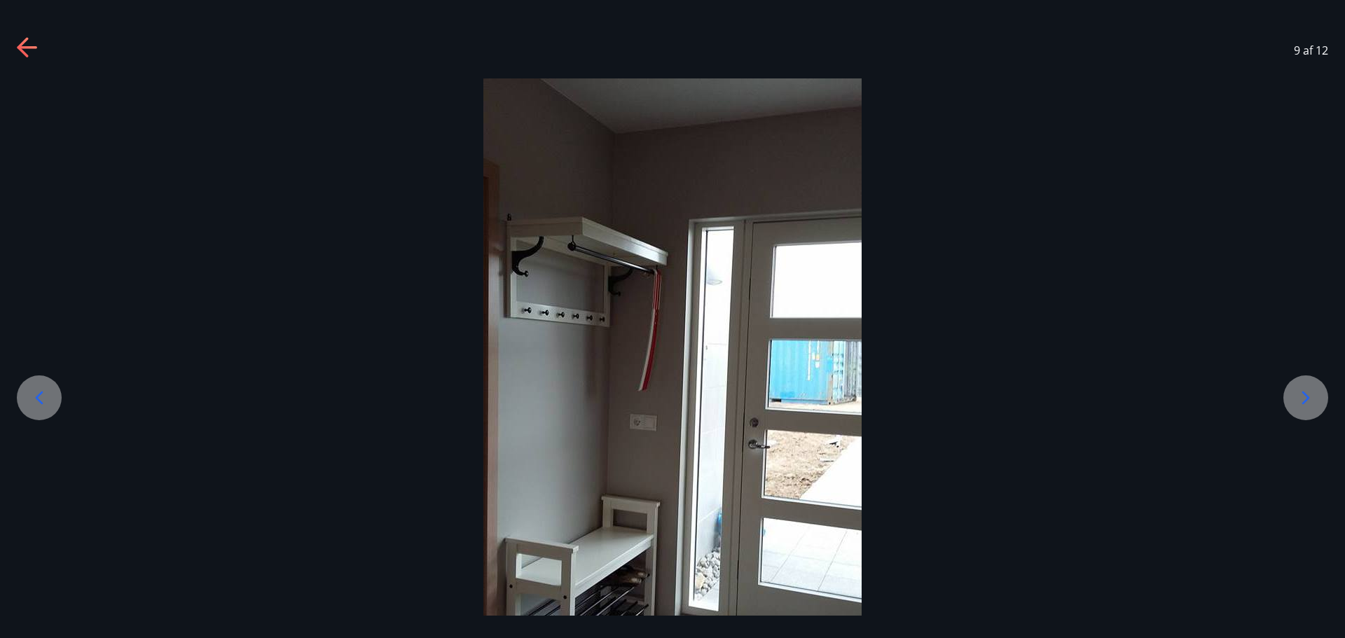
click at [1308, 398] on icon at bounding box center [1306, 397] width 8 height 13
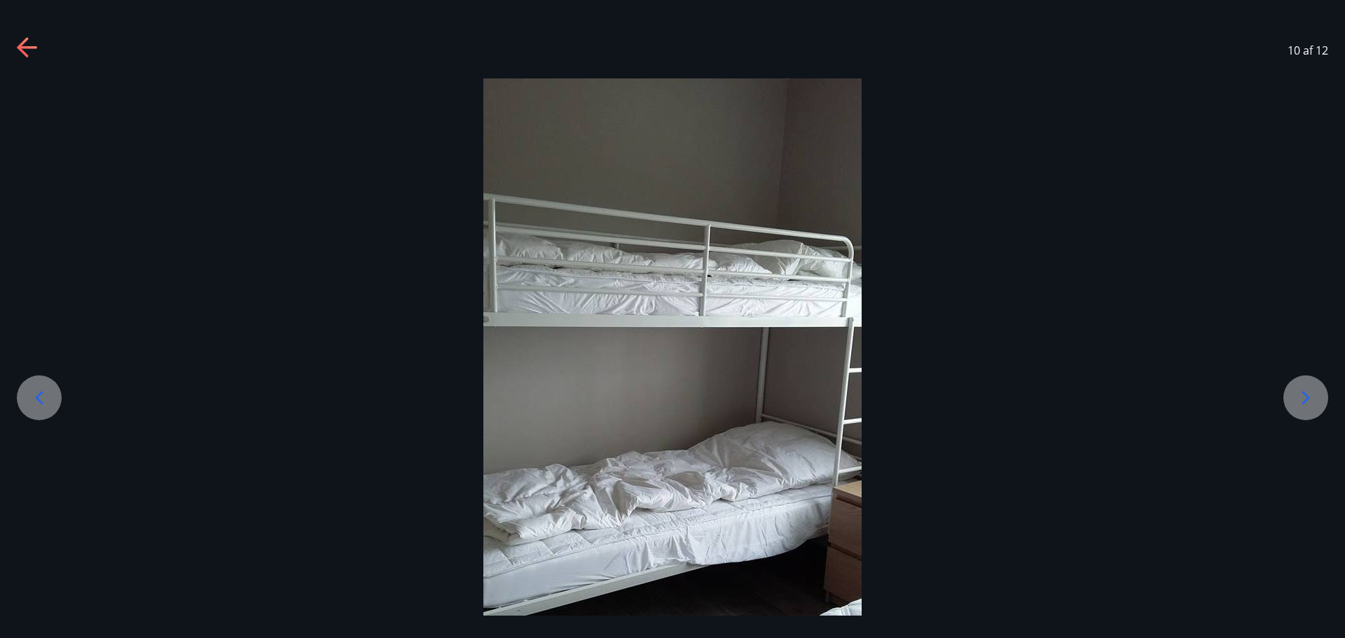
click at [1308, 398] on icon at bounding box center [1306, 397] width 8 height 13
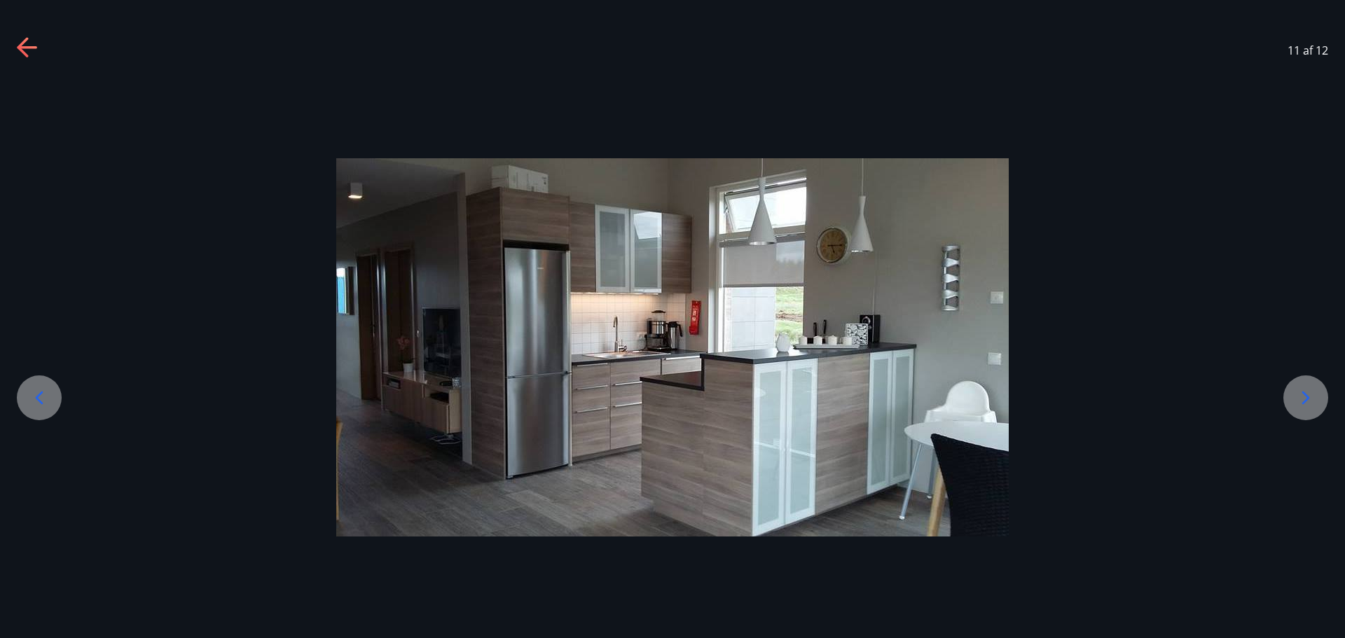
click at [28, 46] on icon at bounding box center [27, 47] width 20 height 3
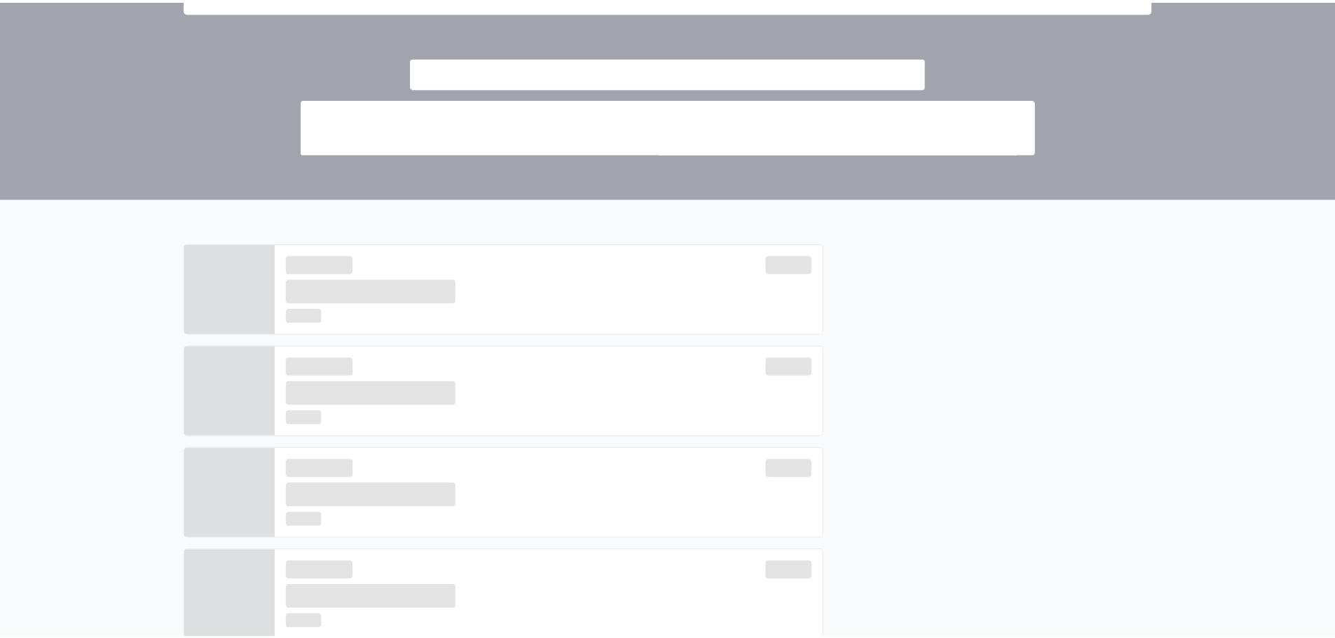
scroll to position [500, 0]
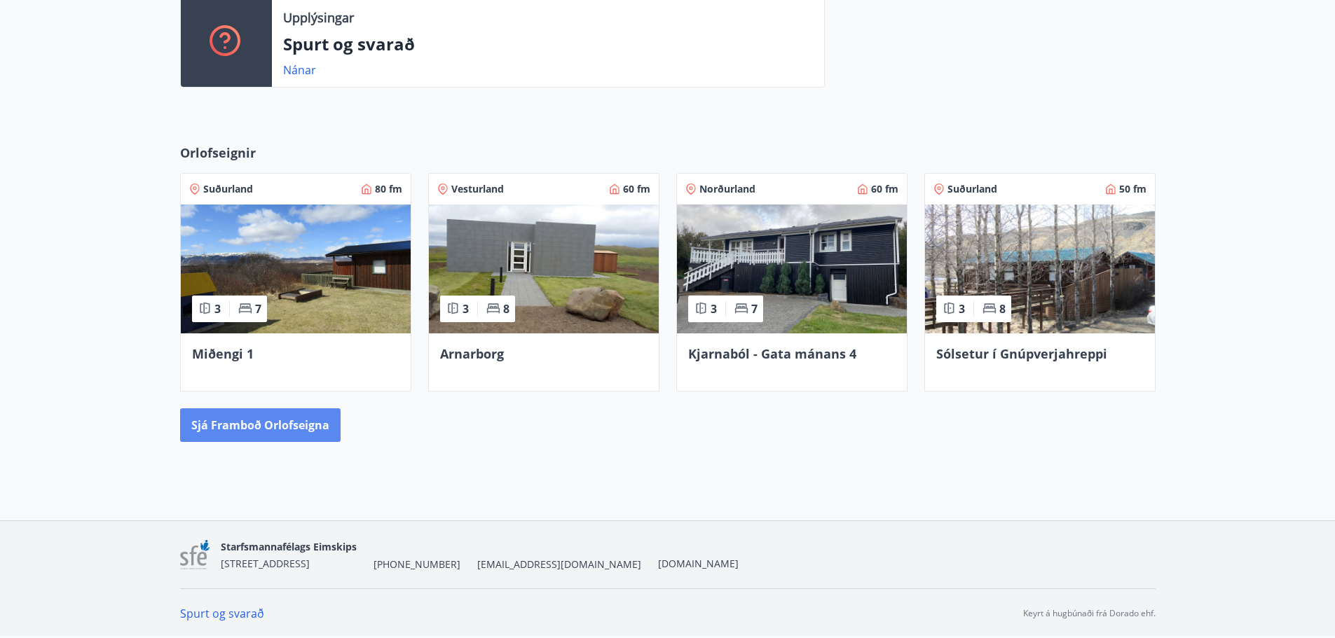
drag, startPoint x: 302, startPoint y: 432, endPoint x: 312, endPoint y: 427, distance: 10.7
click at [312, 427] on button "Sjá framboð orlofseigna" at bounding box center [260, 425] width 160 height 34
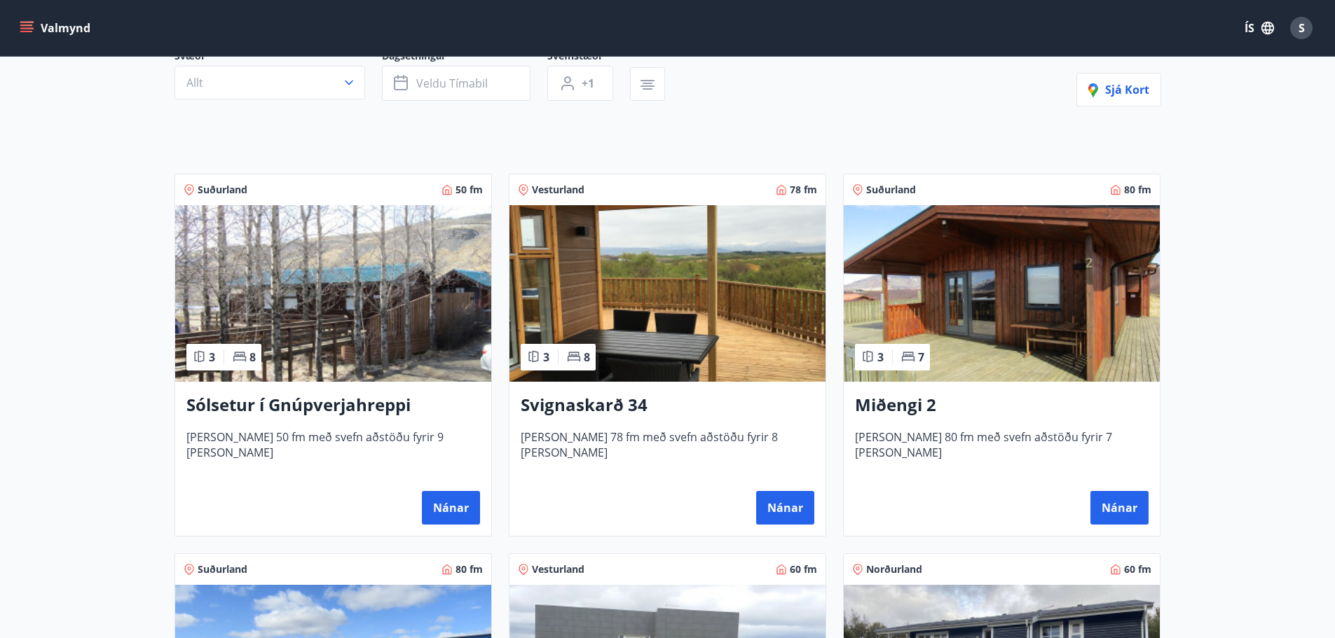
scroll to position [150, 0]
